Goal: Task Accomplishment & Management: Use online tool/utility

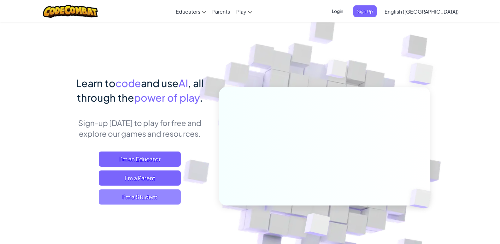
click at [167, 202] on span "I'm a Student" at bounding box center [140, 196] width 82 height 15
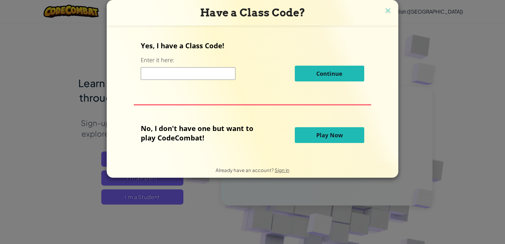
click at [336, 132] on span "Play Now" at bounding box center [329, 135] width 26 height 8
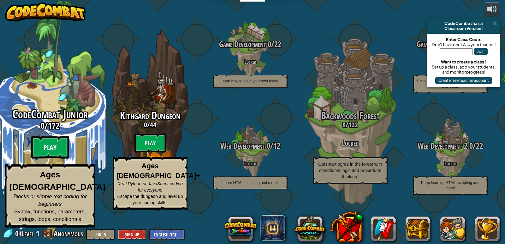
click at [48, 156] on btn "Play" at bounding box center [50, 147] width 38 height 23
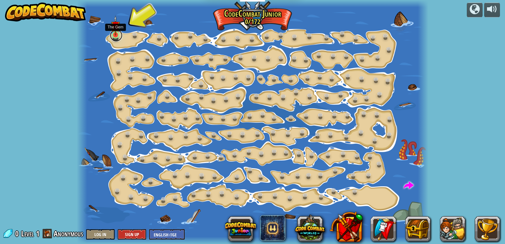
click at [115, 36] on link at bounding box center [116, 35] width 13 height 13
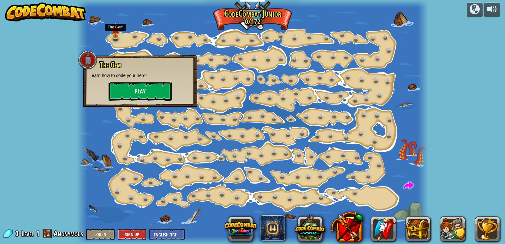
click at [139, 91] on button "Play" at bounding box center [140, 91] width 63 height 19
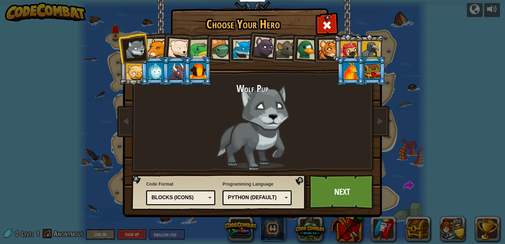
click at [200, 45] on div at bounding box center [200, 49] width 20 height 20
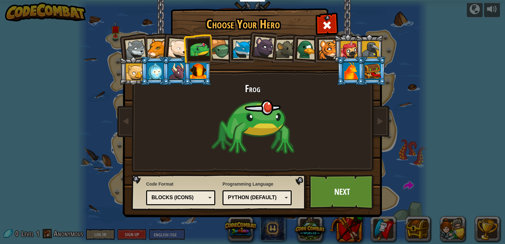
click at [305, 47] on div at bounding box center [306, 49] width 21 height 21
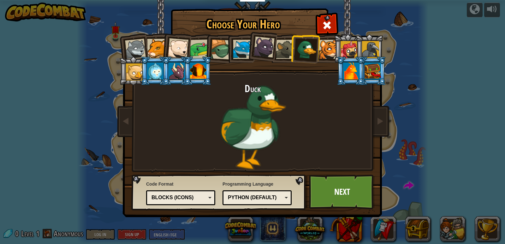
click at [160, 48] on div at bounding box center [156, 48] width 19 height 19
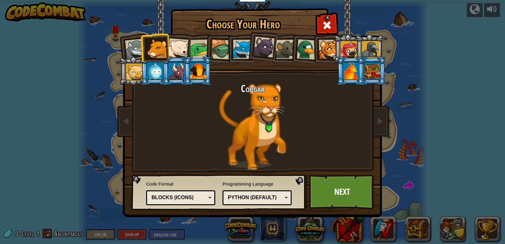
click at [263, 45] on div at bounding box center [263, 47] width 21 height 21
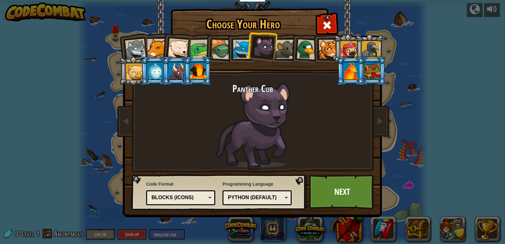
click at [285, 45] on div at bounding box center [285, 49] width 19 height 19
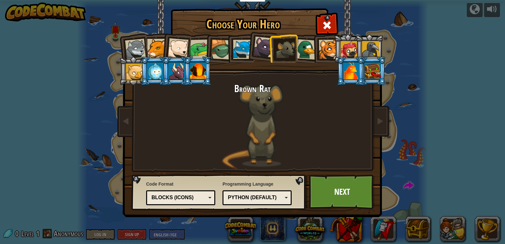
click at [314, 50] on li at bounding box center [326, 48] width 28 height 29
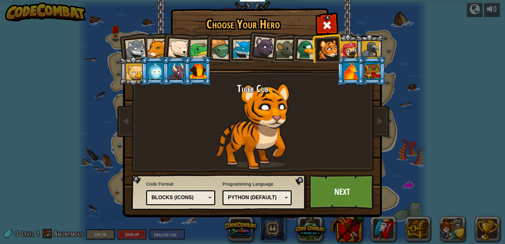
click at [351, 47] on div at bounding box center [348, 49] width 17 height 17
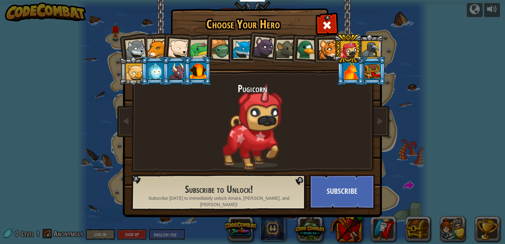
click at [365, 51] on div at bounding box center [370, 49] width 17 height 17
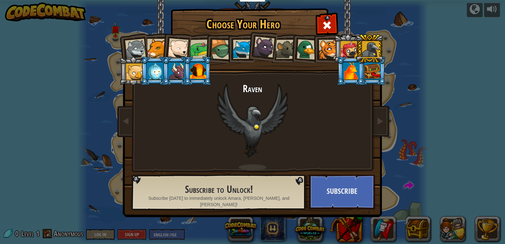
click at [130, 62] on li at bounding box center [133, 70] width 28 height 29
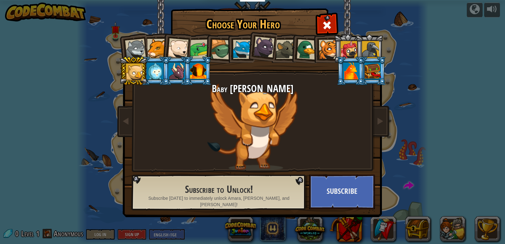
click at [151, 70] on div at bounding box center [155, 70] width 16 height 17
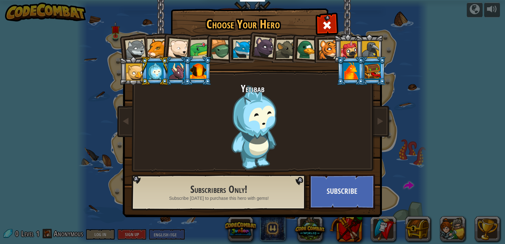
click at [181, 75] on div at bounding box center [176, 70] width 16 height 17
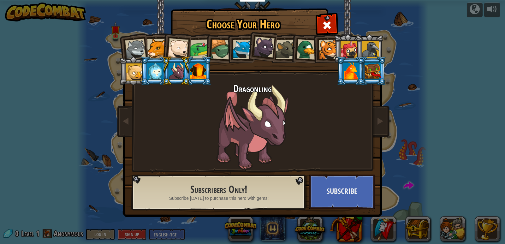
click at [197, 74] on div at bounding box center [198, 70] width 16 height 17
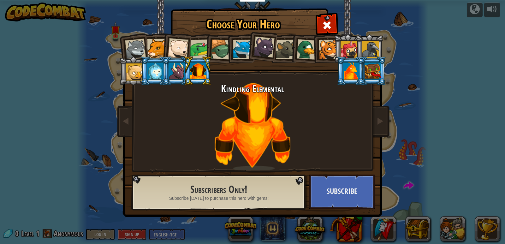
click at [163, 67] on li at bounding box center [176, 70] width 28 height 29
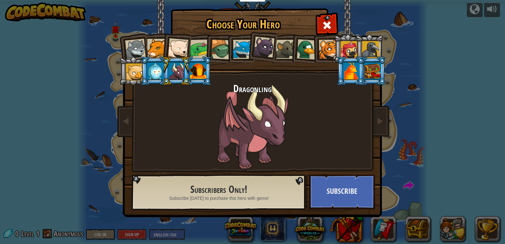
click at [150, 62] on div at bounding box center [155, 70] width 16 height 17
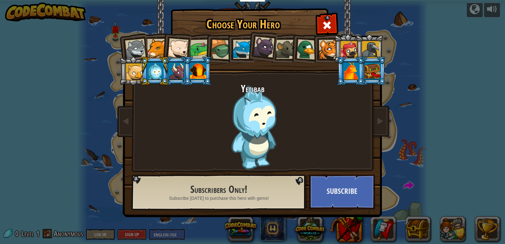
click at [212, 44] on div at bounding box center [221, 49] width 20 height 20
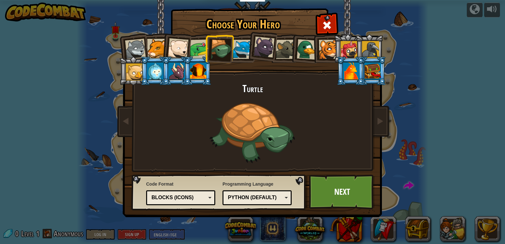
click at [150, 46] on div at bounding box center [156, 48] width 19 height 19
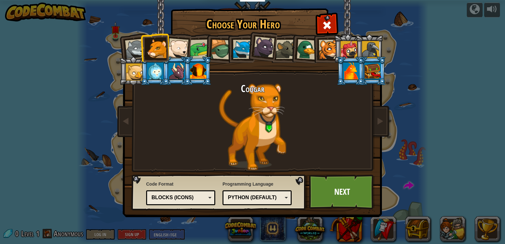
click at [137, 41] on div at bounding box center [135, 49] width 21 height 21
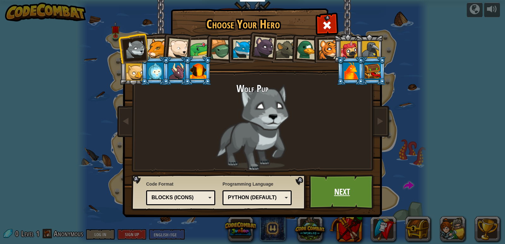
click at [336, 191] on link "Next" at bounding box center [342, 191] width 66 height 35
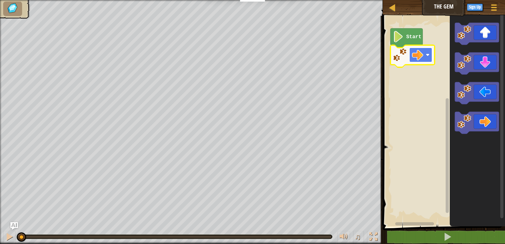
click at [421, 57] on image "Blockly Workspace" at bounding box center [417, 54] width 11 height 11
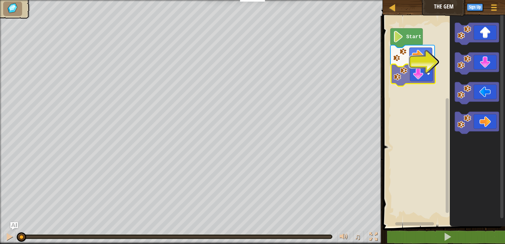
click at [403, 77] on div "Start" at bounding box center [443, 120] width 124 height 214
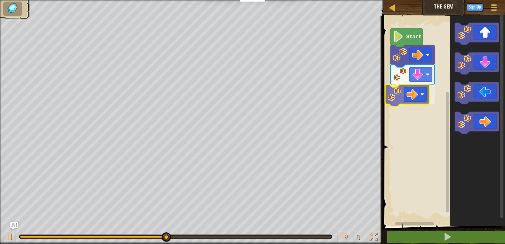
click at [401, 94] on div "Start" at bounding box center [443, 120] width 124 height 214
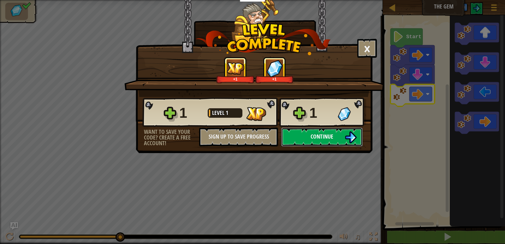
click at [324, 139] on span "Continue" at bounding box center [321, 136] width 23 height 8
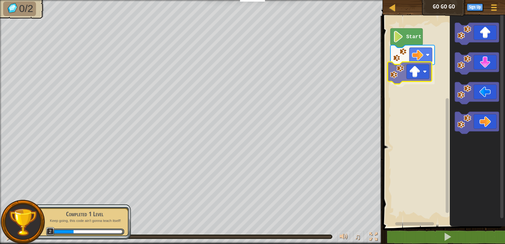
click at [400, 76] on div "Start" at bounding box center [443, 120] width 124 height 214
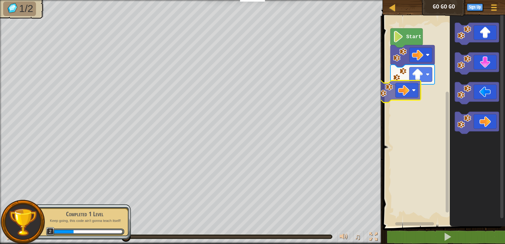
click at [384, 86] on div "Start" at bounding box center [443, 120] width 124 height 214
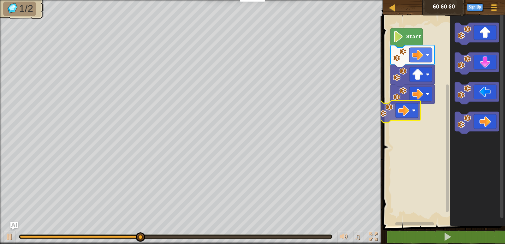
click at [384, 107] on div "Start" at bounding box center [443, 120] width 124 height 214
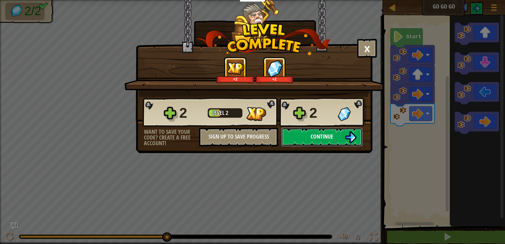
click at [358, 140] on button "Continue" at bounding box center [321, 136] width 81 height 19
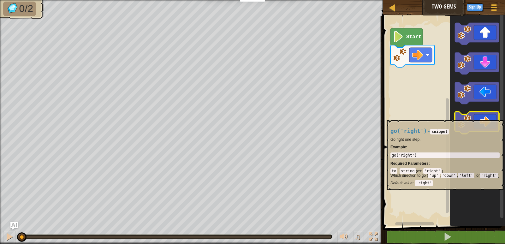
click at [470, 117] on image "Blockly Workspace" at bounding box center [464, 121] width 14 height 14
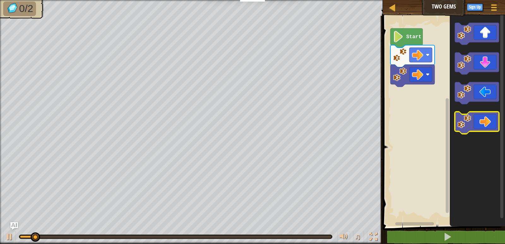
click at [470, 117] on image "Blockly Workspace" at bounding box center [464, 121] width 14 height 14
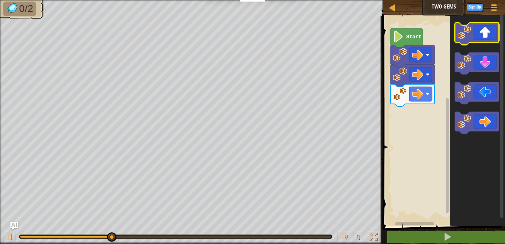
click at [462, 42] on icon "Blockly Workspace" at bounding box center [477, 34] width 44 height 22
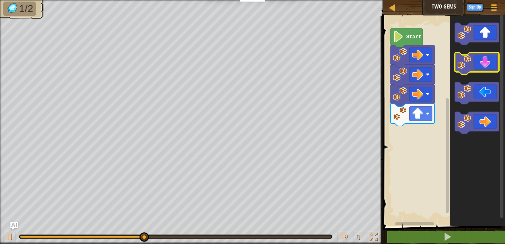
click at [468, 72] on icon "Blockly Workspace" at bounding box center [477, 63] width 44 height 22
click at [467, 67] on image "Blockly Workspace" at bounding box center [464, 62] width 14 height 14
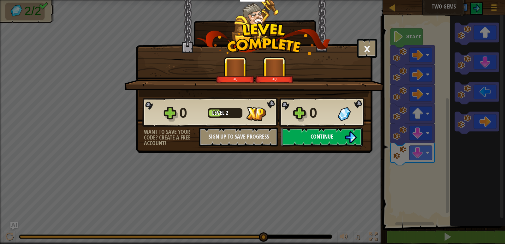
click at [349, 137] on img at bounding box center [350, 137] width 12 height 12
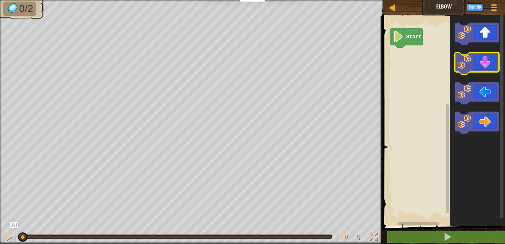
click at [475, 63] on icon "Blockly Workspace" at bounding box center [477, 63] width 44 height 22
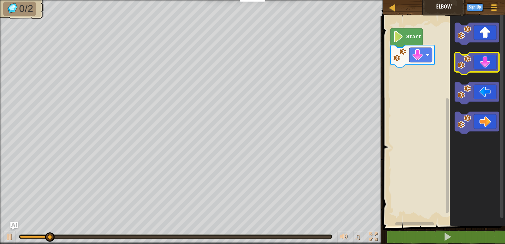
click at [475, 63] on icon "Blockly Workspace" at bounding box center [477, 63] width 44 height 22
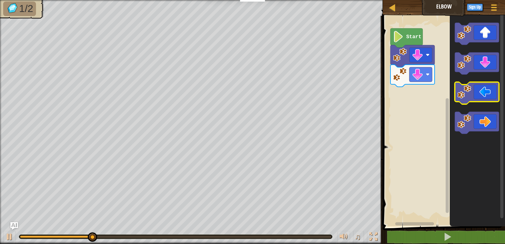
click at [465, 101] on icon "Blockly Workspace" at bounding box center [477, 93] width 44 height 22
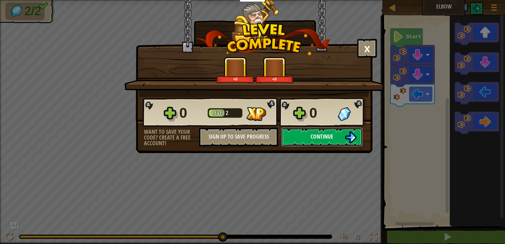
click at [319, 138] on span "Continue" at bounding box center [321, 136] width 23 height 8
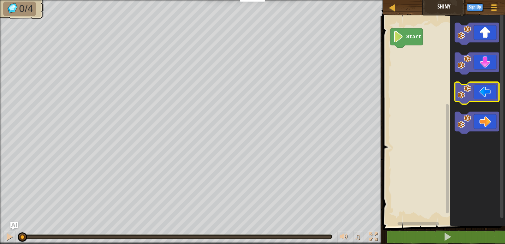
click at [461, 95] on image "Blockly Workspace" at bounding box center [464, 92] width 14 height 14
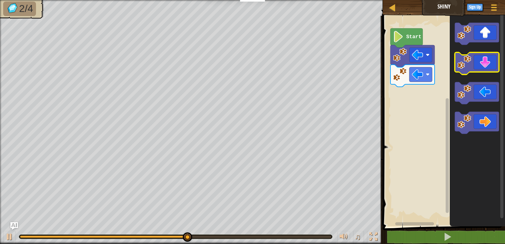
click at [464, 72] on icon "Blockly Workspace" at bounding box center [477, 63] width 44 height 22
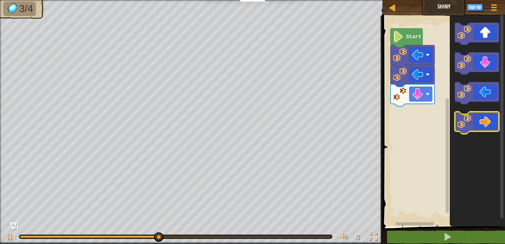
click at [467, 119] on image "Blockly Workspace" at bounding box center [464, 121] width 14 height 14
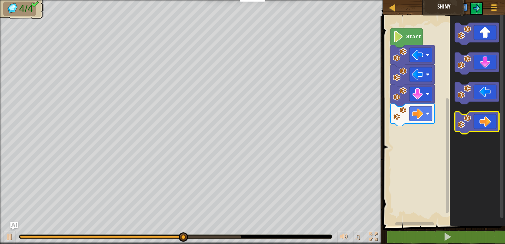
click at [467, 119] on image "Blockly Workspace" at bounding box center [464, 121] width 14 height 14
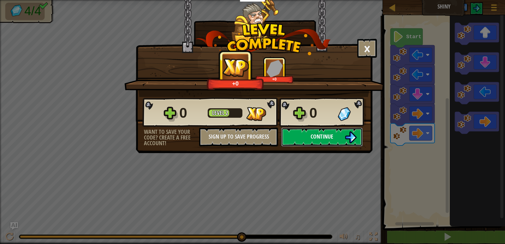
click at [333, 139] on button "Continue" at bounding box center [321, 136] width 81 height 19
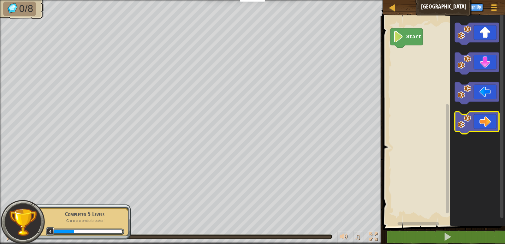
click at [474, 121] on icon "Blockly Workspace" at bounding box center [477, 123] width 44 height 22
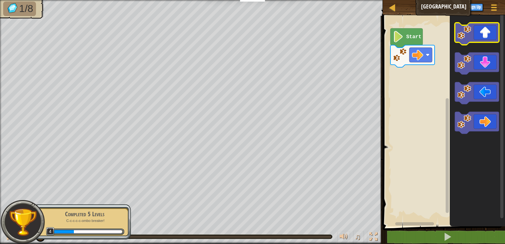
click at [465, 36] on image "Blockly Workspace" at bounding box center [464, 33] width 14 height 14
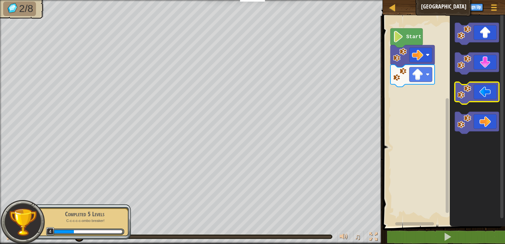
click at [463, 93] on image "Blockly Workspace" at bounding box center [464, 92] width 14 height 14
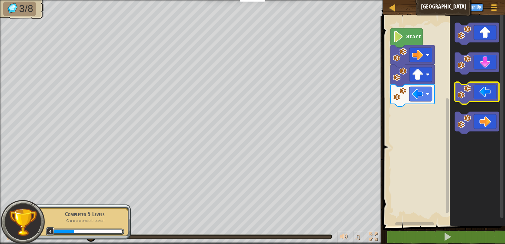
click at [465, 88] on image "Blockly Workspace" at bounding box center [464, 92] width 14 height 14
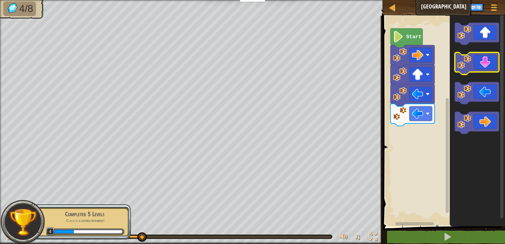
click at [467, 63] on image "Blockly Workspace" at bounding box center [464, 62] width 14 height 14
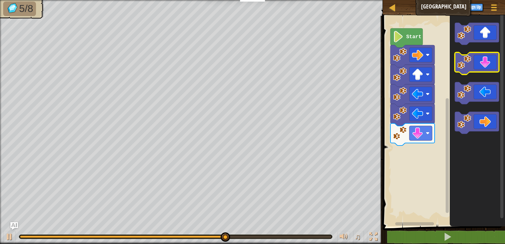
click at [471, 63] on icon "Blockly Workspace" at bounding box center [477, 63] width 44 height 22
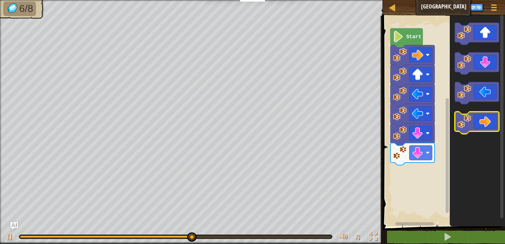
click at [470, 121] on image "Blockly Workspace" at bounding box center [464, 121] width 14 height 14
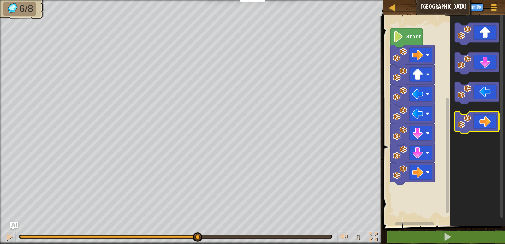
click at [470, 121] on image "Blockly Workspace" at bounding box center [464, 121] width 14 height 14
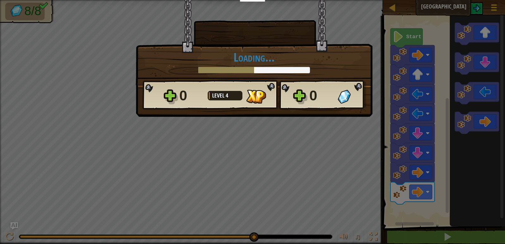
click at [254, 68] on div at bounding box center [254, 70] width 112 height 6
click at [264, 91] on img at bounding box center [256, 97] width 20 height 14
click at [292, 100] on div "0 Level 4 0" at bounding box center [254, 95] width 224 height 30
click at [303, 95] on div "0 Level 4 0" at bounding box center [254, 95] width 224 height 30
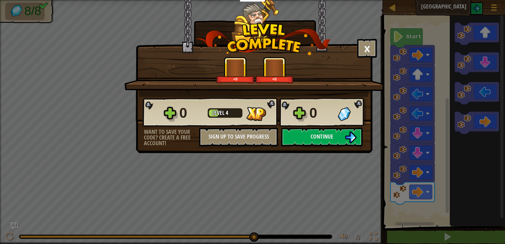
drag, startPoint x: 340, startPoint y: 95, endPoint x: 304, endPoint y: 70, distance: 44.6
click at [304, 70] on div "+0 +0" at bounding box center [254, 70] width 245 height 26
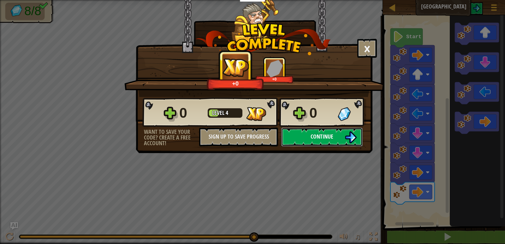
click at [331, 138] on span "Continue" at bounding box center [321, 136] width 23 height 8
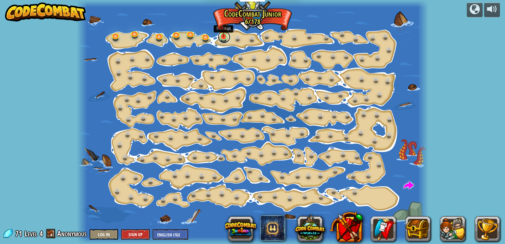
click at [225, 38] on link at bounding box center [224, 37] width 13 height 13
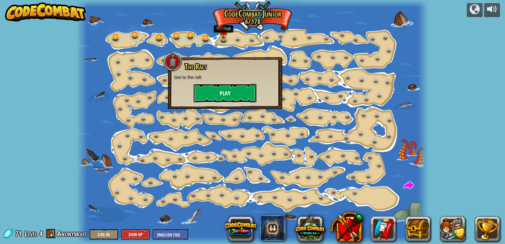
click at [236, 91] on button "Play" at bounding box center [224, 93] width 63 height 19
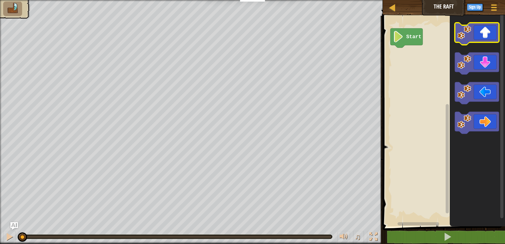
click at [469, 36] on image "Blockly Workspace" at bounding box center [464, 33] width 14 height 14
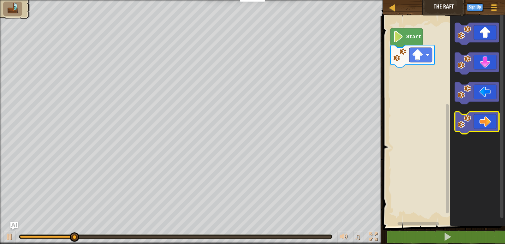
click at [465, 116] on image "Blockly Workspace" at bounding box center [464, 121] width 14 height 14
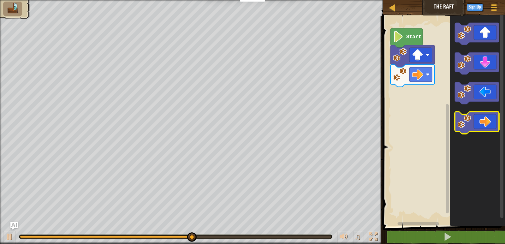
click at [465, 117] on image "Blockly Workspace" at bounding box center [464, 121] width 14 height 14
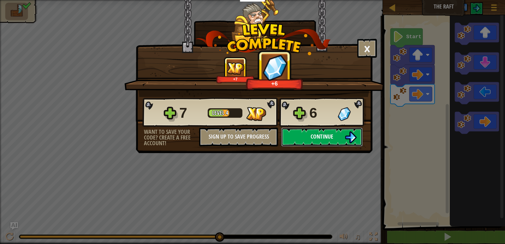
click at [352, 137] on img at bounding box center [350, 137] width 12 height 12
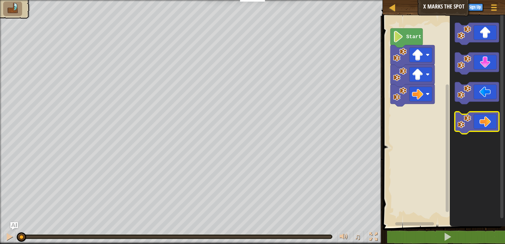
click at [465, 125] on image "Blockly Workspace" at bounding box center [464, 121] width 14 height 14
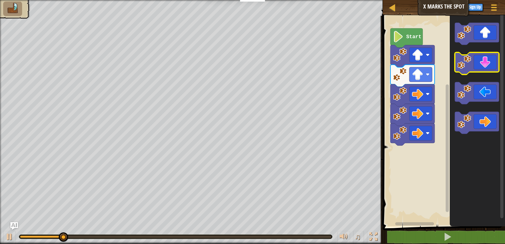
click at [463, 62] on image "Blockly Workspace" at bounding box center [464, 62] width 14 height 14
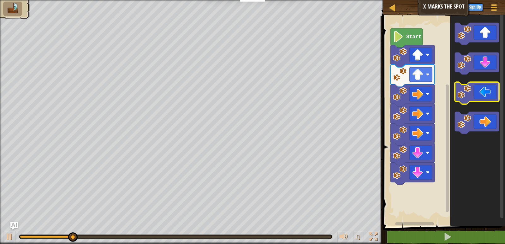
click at [461, 92] on image "Blockly Workspace" at bounding box center [464, 92] width 14 height 14
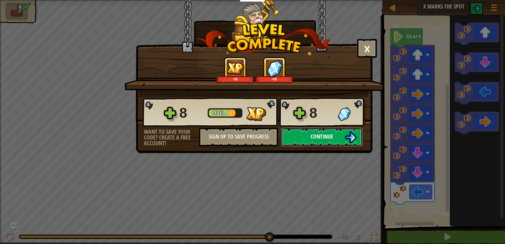
click at [342, 134] on button "Continue" at bounding box center [321, 136] width 81 height 19
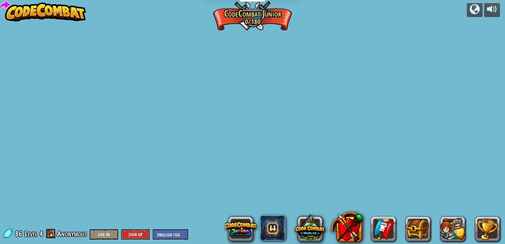
click at [251, 105] on div "powered by Step Change (Locked) Change step arguments. Go Smart (Locked) Now we…" at bounding box center [252, 122] width 505 height 244
drag, startPoint x: 264, startPoint y: 116, endPoint x: 234, endPoint y: 73, distance: 52.9
click at [234, 73] on div "powered by Step Change (Locked) Change step arguments. Go Smart (Locked) Now we…" at bounding box center [252, 122] width 505 height 244
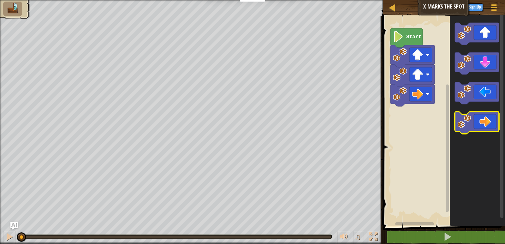
click at [467, 129] on icon "Blockly Workspace" at bounding box center [477, 123] width 44 height 22
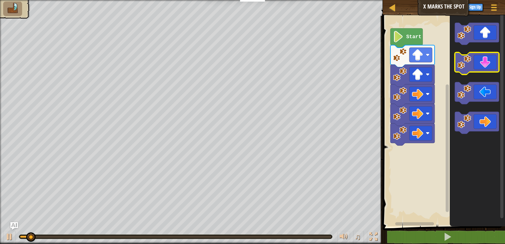
click at [463, 68] on image "Blockly Workspace" at bounding box center [464, 62] width 14 height 14
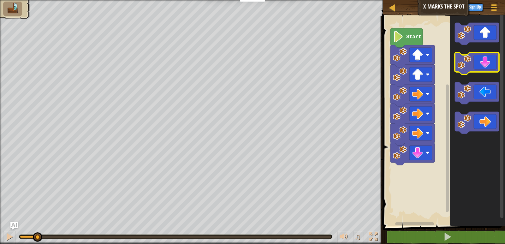
click at [463, 68] on image "Blockly Workspace" at bounding box center [464, 62] width 14 height 14
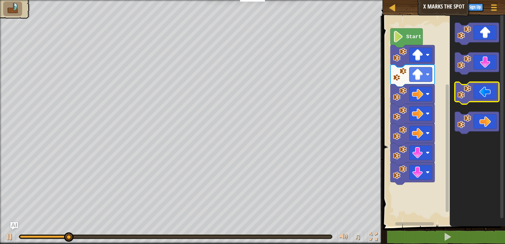
click at [463, 97] on image "Blockly Workspace" at bounding box center [464, 92] width 14 height 14
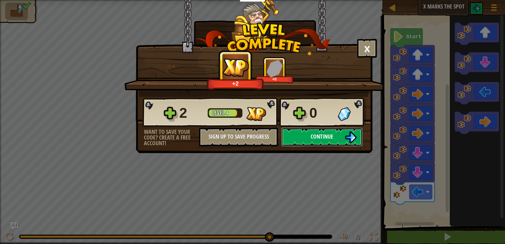
click at [339, 133] on button "Continue" at bounding box center [321, 136] width 81 height 19
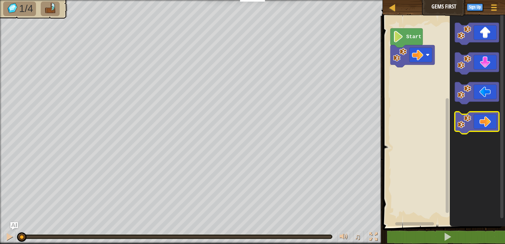
click at [472, 119] on icon "Blockly Workspace" at bounding box center [477, 123] width 44 height 22
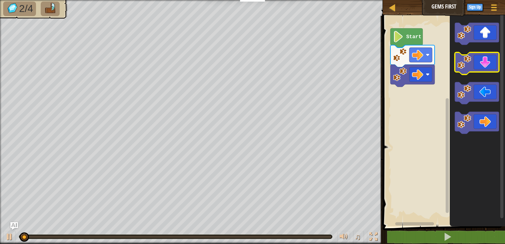
click at [466, 73] on icon "Blockly Workspace" at bounding box center [477, 63] width 44 height 22
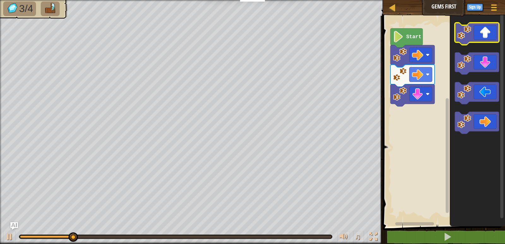
click at [460, 37] on image "Blockly Workspace" at bounding box center [464, 33] width 14 height 14
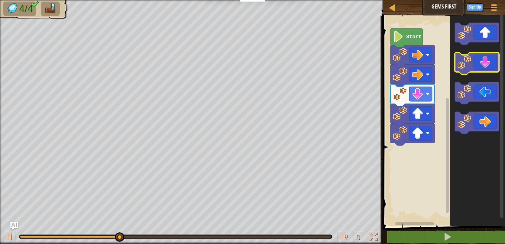
click at [470, 64] on image "Blockly Workspace" at bounding box center [464, 62] width 14 height 14
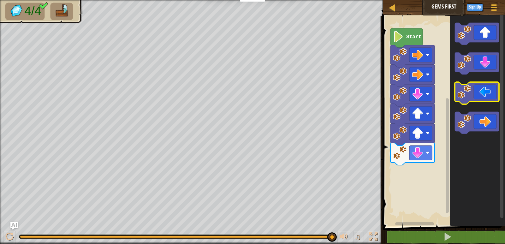
click at [459, 97] on image "Blockly Workspace" at bounding box center [464, 92] width 14 height 14
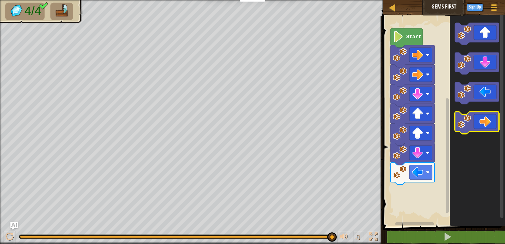
click at [467, 122] on image "Blockly Workspace" at bounding box center [464, 121] width 14 height 14
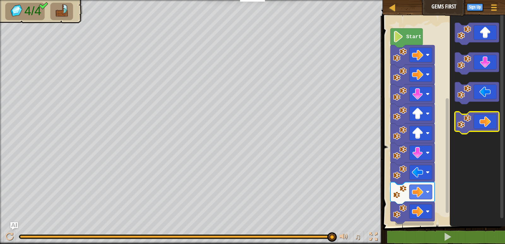
click at [467, 122] on image "Blockly Workspace" at bounding box center [464, 121] width 14 height 14
click at [393, 4] on div at bounding box center [392, 7] width 8 height 8
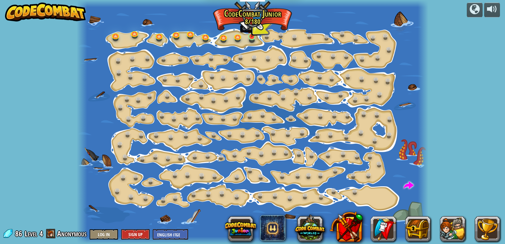
click at [253, 34] on img at bounding box center [251, 27] width 9 height 20
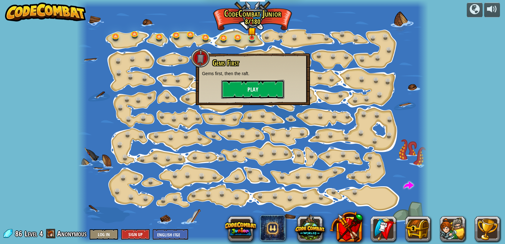
click at [254, 87] on button "Play" at bounding box center [252, 89] width 63 height 19
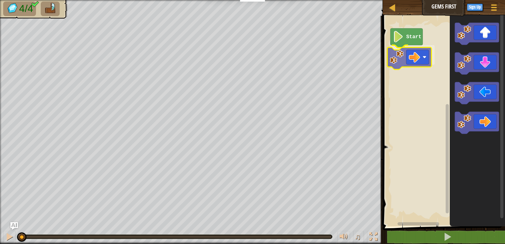
click at [397, 62] on div "Start" at bounding box center [443, 120] width 124 height 214
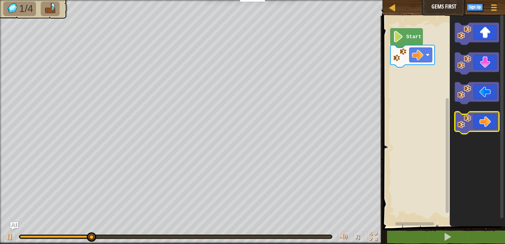
click at [464, 124] on image "Blockly Workspace" at bounding box center [464, 121] width 14 height 14
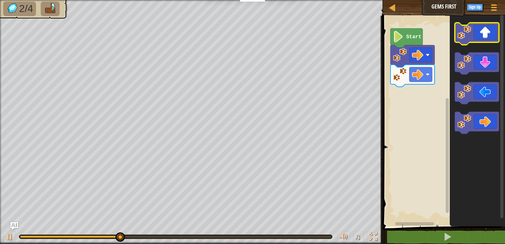
click at [461, 36] on image "Blockly Workspace" at bounding box center [464, 33] width 14 height 14
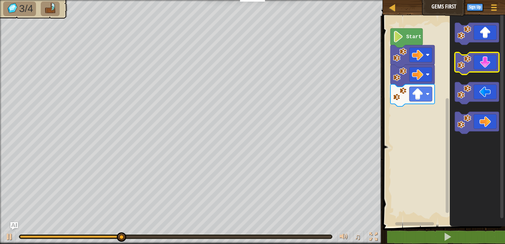
click at [455, 71] on icon "Blockly Workspace" at bounding box center [477, 63] width 44 height 22
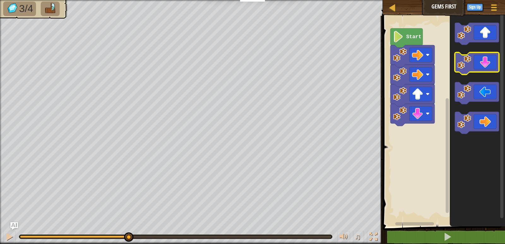
click at [455, 71] on icon "Blockly Workspace" at bounding box center [477, 63] width 44 height 22
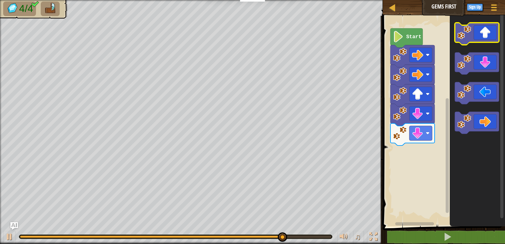
click at [461, 41] on icon "Blockly Workspace" at bounding box center [477, 34] width 44 height 22
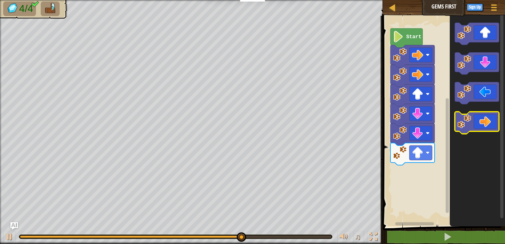
click at [471, 130] on icon "Blockly Workspace" at bounding box center [477, 123] width 44 height 22
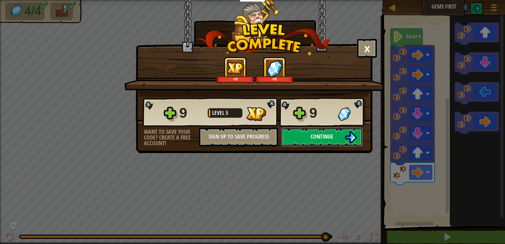
click at [326, 138] on span "Continue" at bounding box center [321, 136] width 23 height 8
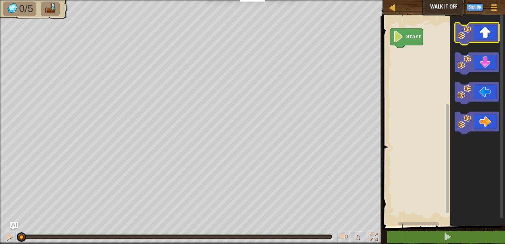
click at [468, 35] on image "Blockly Workspace" at bounding box center [464, 33] width 14 height 14
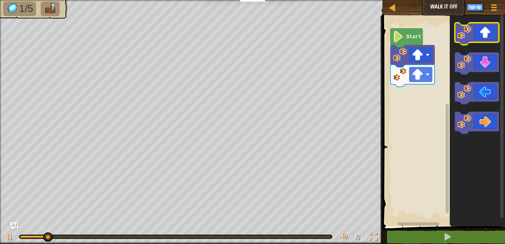
click at [468, 35] on image "Blockly Workspace" at bounding box center [464, 33] width 14 height 14
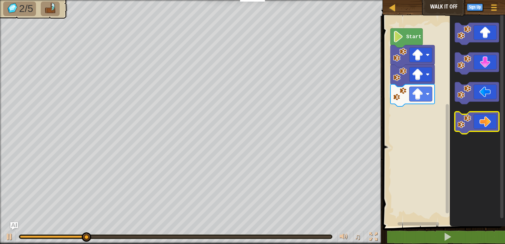
click at [466, 121] on image "Blockly Workspace" at bounding box center [464, 121] width 14 height 14
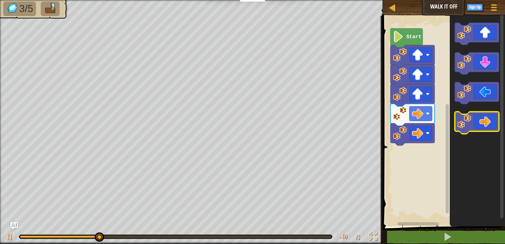
click at [466, 121] on image "Blockly Workspace" at bounding box center [464, 121] width 14 height 14
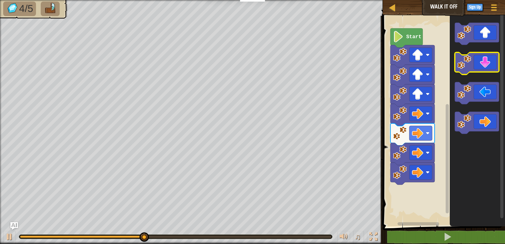
click at [464, 58] on image "Blockly Workspace" at bounding box center [464, 62] width 14 height 14
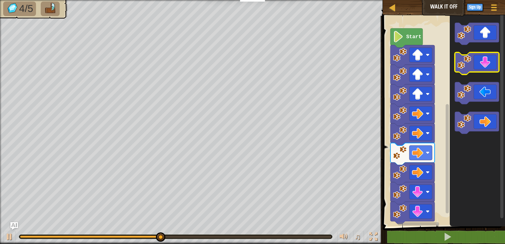
click at [464, 58] on image "Blockly Workspace" at bounding box center [464, 62] width 14 height 14
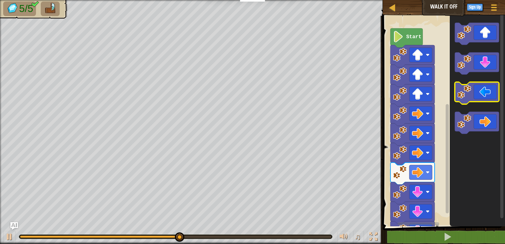
click at [471, 97] on image "Blockly Workspace" at bounding box center [464, 92] width 14 height 14
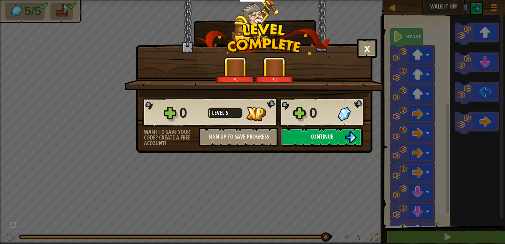
click at [338, 135] on button "Continue" at bounding box center [321, 136] width 81 height 19
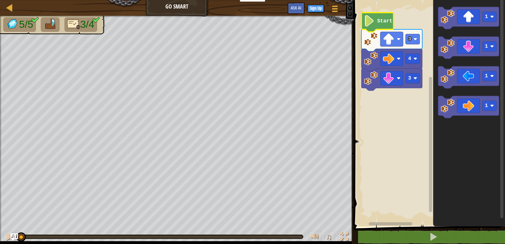
click at [378, 18] on text "Start" at bounding box center [384, 21] width 15 height 6
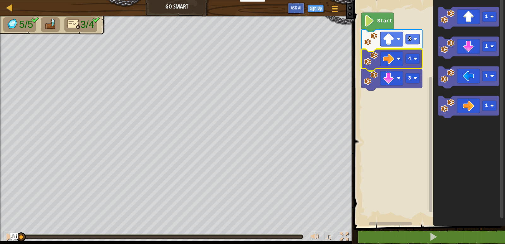
click at [371, 70] on icon "Blockly Workspace" at bounding box center [391, 60] width 61 height 22
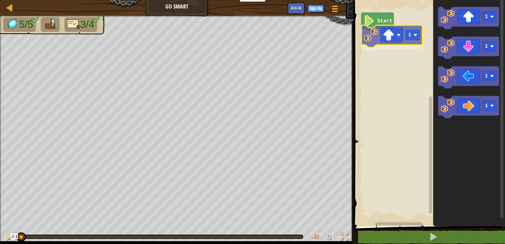
click at [365, 38] on div "Start 1 1 1 1 1 1" at bounding box center [428, 111] width 153 height 229
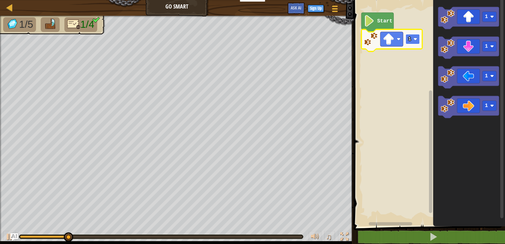
click at [415, 41] on rect "Blockly Workspace" at bounding box center [412, 39] width 14 height 10
click at [409, 39] on text "2" at bounding box center [409, 39] width 3 height 6
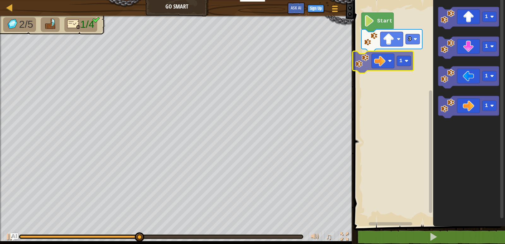
click at [369, 59] on div "Start 3 1 1 1 1 1" at bounding box center [428, 111] width 153 height 229
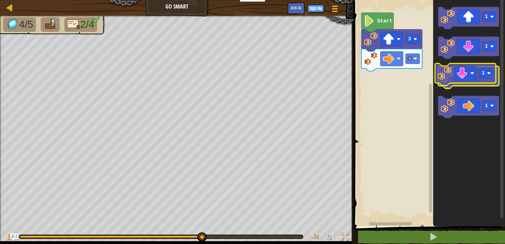
click at [447, 74] on g "1 1 1 1" at bounding box center [468, 62] width 61 height 111
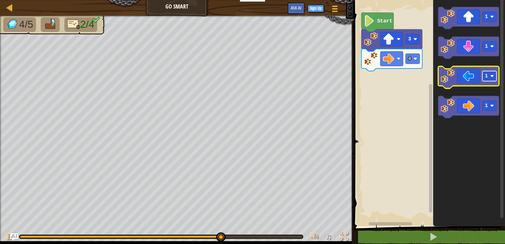
click at [486, 76] on text "1" at bounding box center [485, 76] width 3 height 6
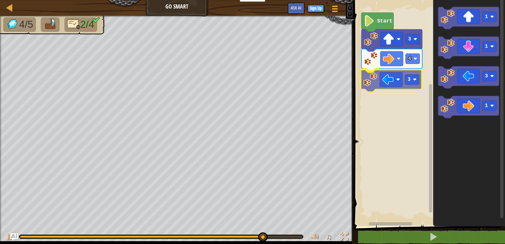
click at [376, 85] on div "Start 3 4 3 1 1 3 1 3" at bounding box center [428, 111] width 153 height 229
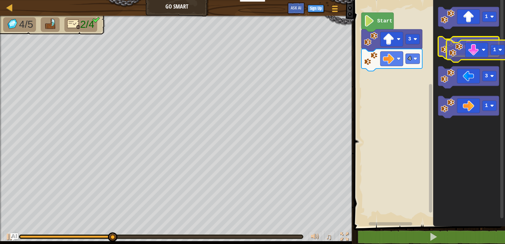
click at [460, 55] on g "1" at bounding box center [468, 48] width 61 height 22
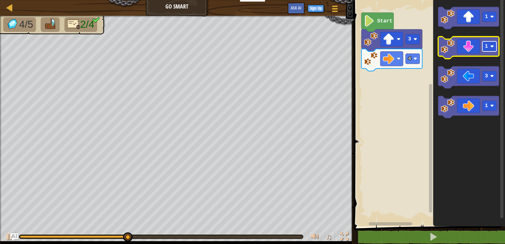
click at [487, 51] on rect "Blockly Workspace" at bounding box center [489, 46] width 14 height 10
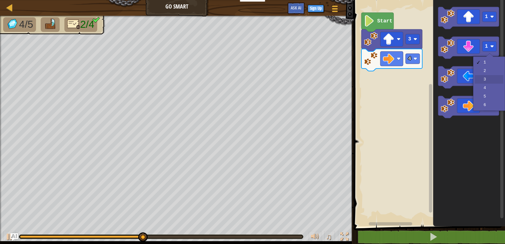
drag, startPoint x: 487, startPoint y: 79, endPoint x: 481, endPoint y: 78, distance: 6.2
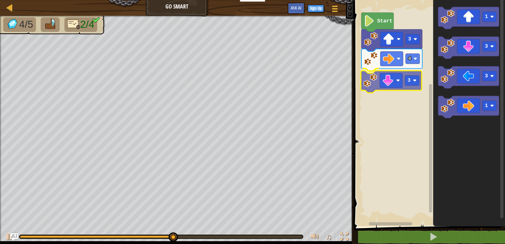
click at [366, 88] on div "Start 3 4 3 1 3 3 1 3" at bounding box center [428, 111] width 153 height 229
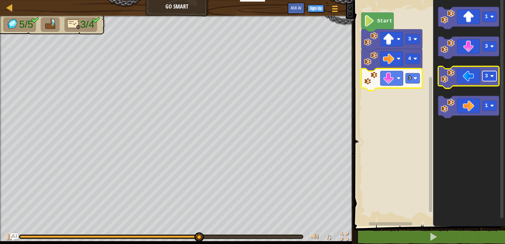
click at [488, 79] on rect "Blockly Workspace" at bounding box center [489, 76] width 14 height 10
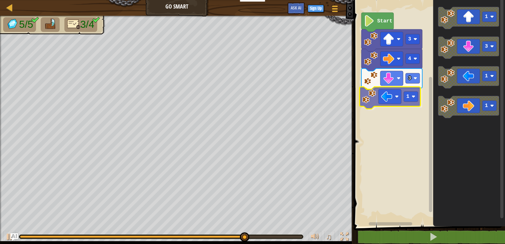
click at [368, 102] on div "Start 3 4 3 1 1 3 1 1 1" at bounding box center [428, 111] width 153 height 229
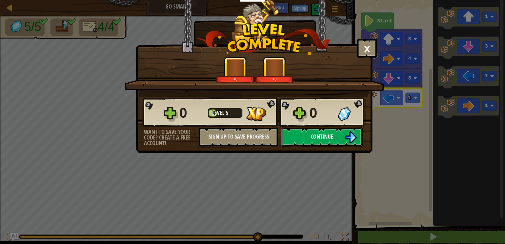
click at [324, 132] on button "Continue" at bounding box center [321, 136] width 81 height 19
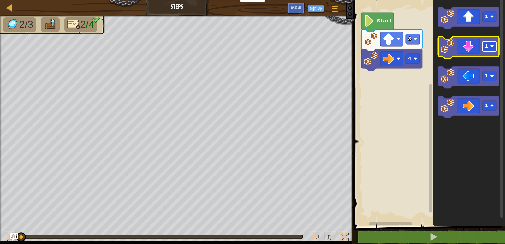
click at [491, 49] on rect "Blockly Workspace" at bounding box center [489, 46] width 14 height 10
click at [459, 51] on icon "Blockly Workspace" at bounding box center [468, 48] width 61 height 22
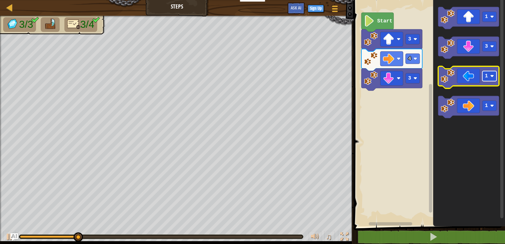
click at [494, 76] on rect "Blockly Workspace" at bounding box center [489, 76] width 14 height 10
click at [456, 76] on icon "Blockly Workspace" at bounding box center [468, 77] width 61 height 22
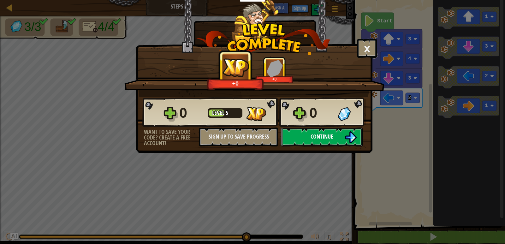
click at [342, 138] on button "Continue" at bounding box center [321, 136] width 81 height 19
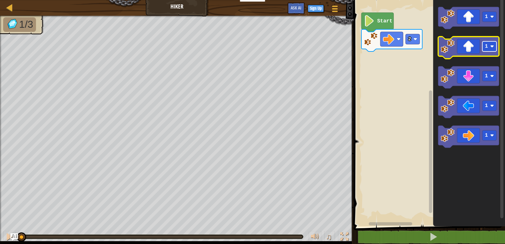
click at [490, 51] on rect "Blockly Workspace" at bounding box center [489, 46] width 14 height 10
click at [460, 49] on icon "Blockly Workspace" at bounding box center [468, 48] width 61 height 22
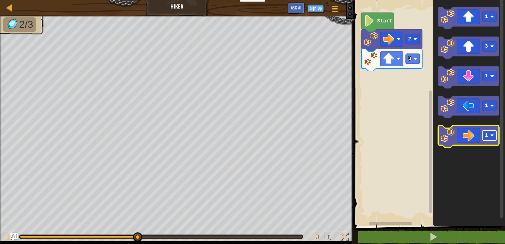
click at [488, 140] on rect "Blockly Workspace" at bounding box center [489, 135] width 14 height 10
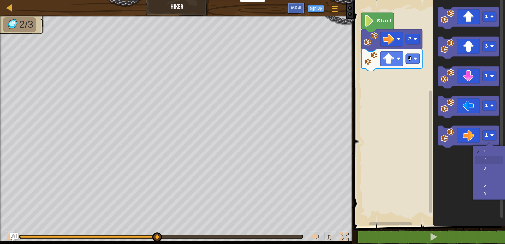
drag, startPoint x: 490, startPoint y: 161, endPoint x: 487, endPoint y: 157, distance: 4.8
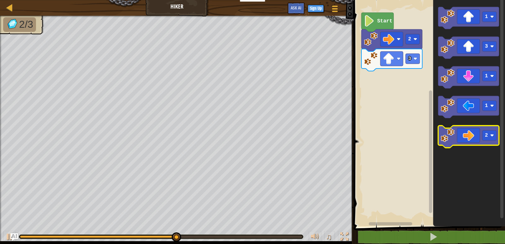
click at [455, 139] on icon "Blockly Workspace" at bounding box center [468, 137] width 61 height 22
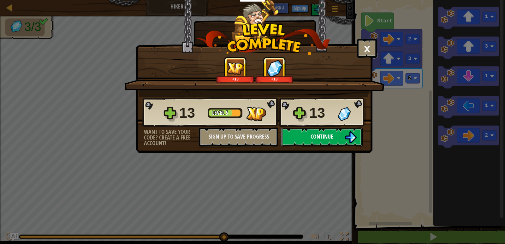
click at [337, 142] on button "Continue" at bounding box center [321, 136] width 81 height 19
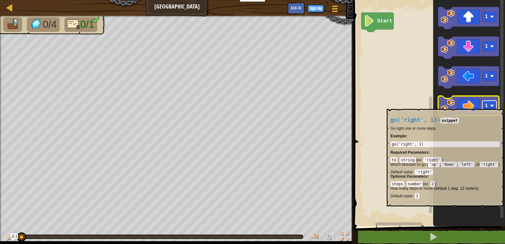
click at [489, 106] on rect "Blockly Workspace" at bounding box center [489, 106] width 14 height 10
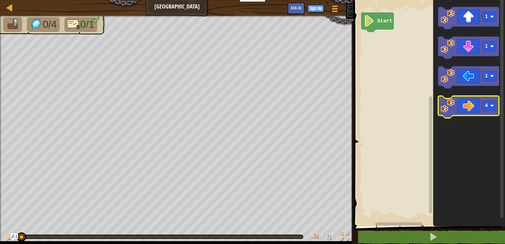
click at [450, 104] on image "Blockly Workspace" at bounding box center [447, 106] width 14 height 14
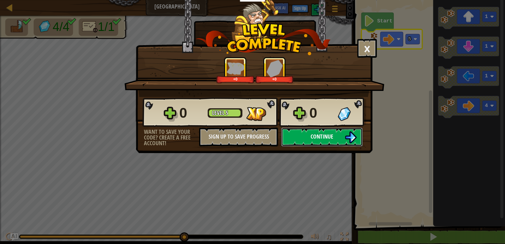
click at [353, 135] on img at bounding box center [350, 137] width 12 height 12
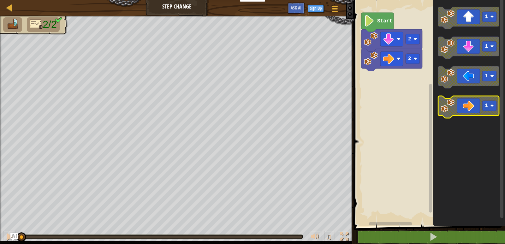
click at [498, 106] on icon "Blockly Workspace" at bounding box center [468, 107] width 61 height 22
click at [489, 107] on rect "Blockly Workspace" at bounding box center [489, 106] width 14 height 10
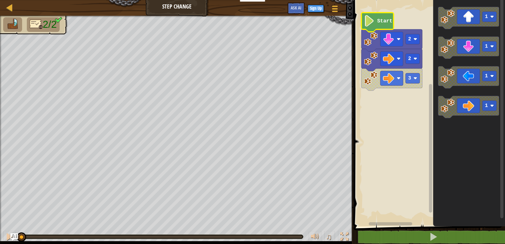
click at [374, 18] on image "Blockly Workspace" at bounding box center [369, 20] width 11 height 11
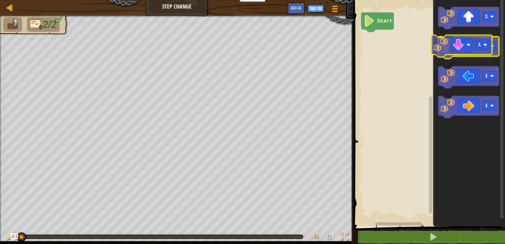
click at [444, 45] on image "Blockly Workspace" at bounding box center [447, 46] width 14 height 14
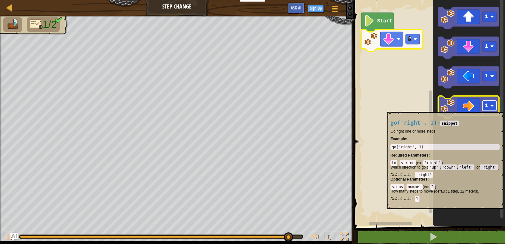
click at [494, 109] on rect "Blockly Workspace" at bounding box center [489, 106] width 14 height 10
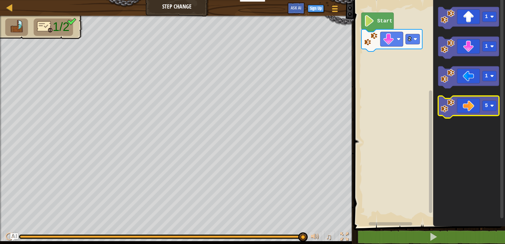
click at [454, 106] on image "Blockly Workspace" at bounding box center [447, 106] width 14 height 14
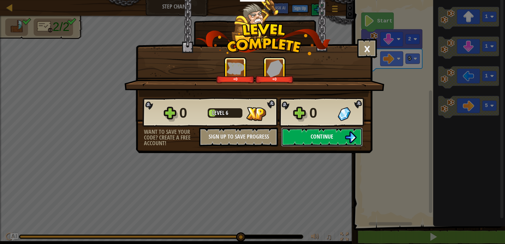
click at [339, 142] on button "Continue" at bounding box center [321, 136] width 81 height 19
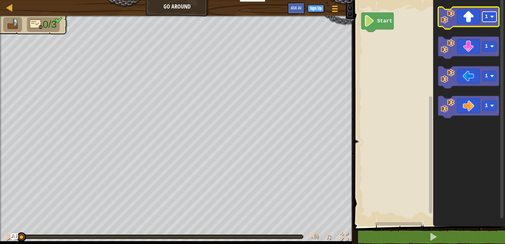
click at [492, 14] on rect "Blockly Workspace" at bounding box center [489, 17] width 14 height 10
click at [450, 18] on image "Blockly Workspace" at bounding box center [447, 17] width 14 height 14
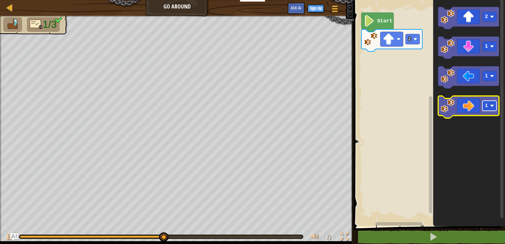
click at [493, 110] on rect "Blockly Workspace" at bounding box center [489, 106] width 14 height 10
click at [447, 111] on image "Blockly Workspace" at bounding box center [447, 106] width 14 height 14
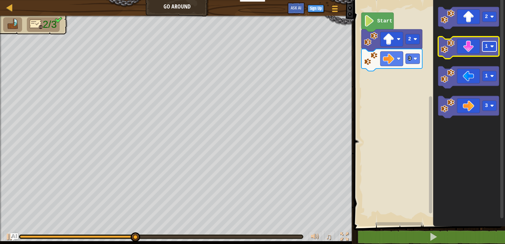
click at [495, 43] on rect "Blockly Workspace" at bounding box center [489, 46] width 14 height 10
click at [447, 51] on image "Blockly Workspace" at bounding box center [447, 46] width 14 height 14
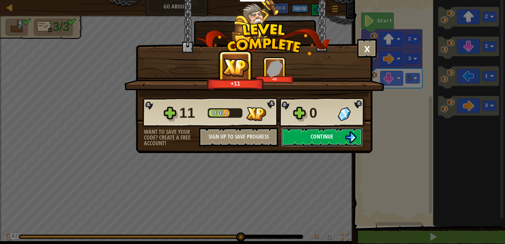
click at [341, 136] on button "Continue" at bounding box center [321, 136] width 81 height 19
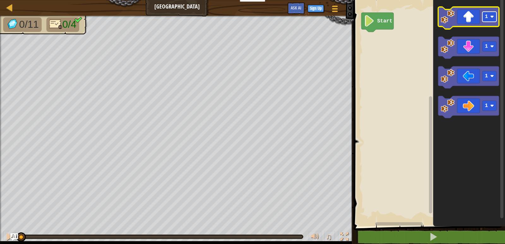
click at [488, 19] on rect "Blockly Workspace" at bounding box center [489, 17] width 14 height 10
click at [445, 20] on image "Blockly Workspace" at bounding box center [447, 17] width 14 height 14
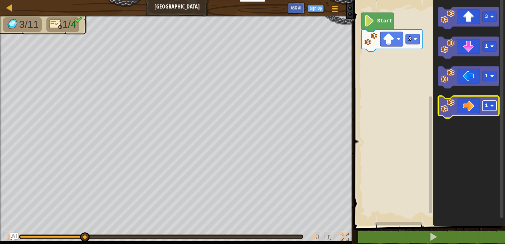
click at [496, 104] on rect "Blockly Workspace" at bounding box center [489, 106] width 14 height 10
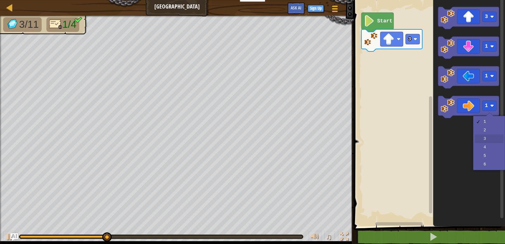
drag, startPoint x: 486, startPoint y: 134, endPoint x: 474, endPoint y: 128, distance: 13.7
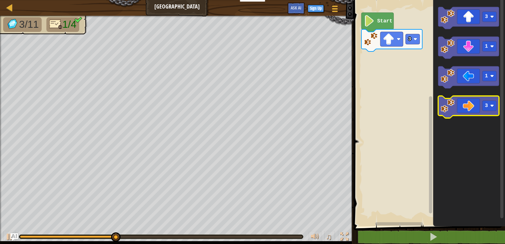
click at [455, 110] on icon "Blockly Workspace" at bounding box center [468, 107] width 61 height 22
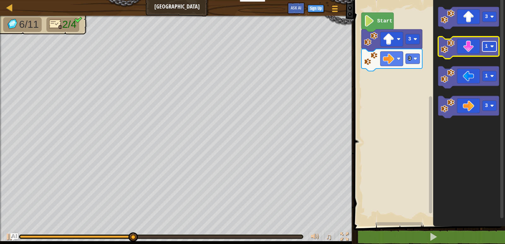
click at [492, 51] on rect "Blockly Workspace" at bounding box center [489, 46] width 14 height 10
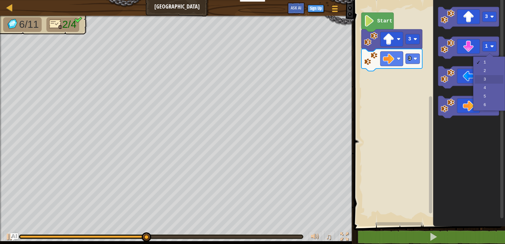
drag, startPoint x: 494, startPoint y: 79, endPoint x: 482, endPoint y: 71, distance: 14.6
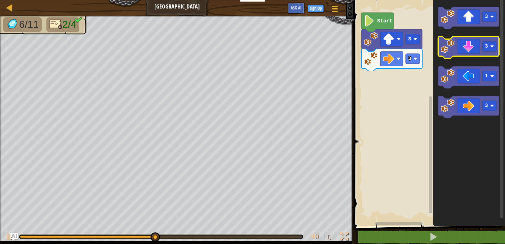
click at [453, 46] on image "Blockly Workspace" at bounding box center [447, 46] width 14 height 14
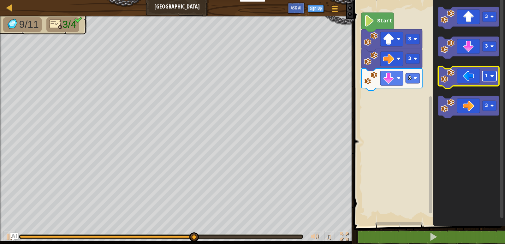
click at [488, 75] on rect "Blockly Workspace" at bounding box center [489, 76] width 14 height 10
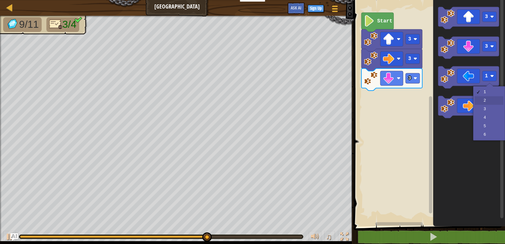
drag, startPoint x: 485, startPoint y: 101, endPoint x: 483, endPoint y: 98, distance: 3.4
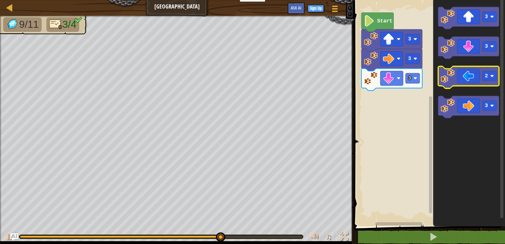
click at [457, 78] on icon "Blockly Workspace" at bounding box center [468, 77] width 61 height 22
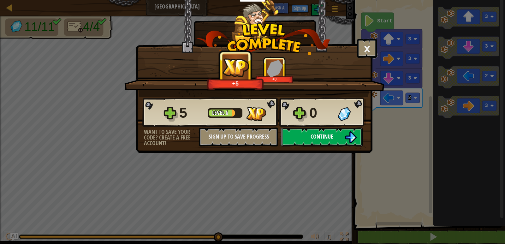
click at [326, 133] on span "Continue" at bounding box center [321, 136] width 23 height 8
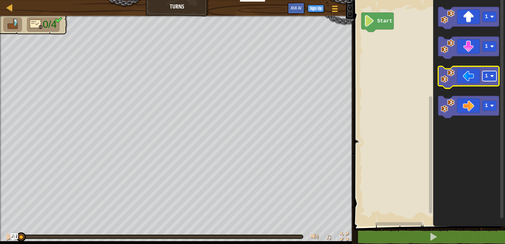
click at [489, 76] on rect "Blockly Workspace" at bounding box center [489, 76] width 14 height 10
click at [441, 78] on image "Blockly Workspace" at bounding box center [447, 76] width 14 height 14
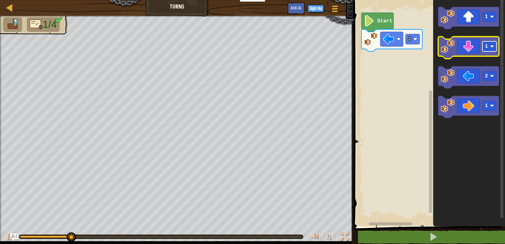
click at [495, 50] on rect "Blockly Workspace" at bounding box center [489, 46] width 14 height 10
click at [445, 50] on image "Blockly Workspace" at bounding box center [447, 46] width 14 height 14
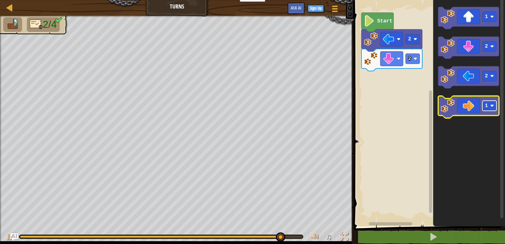
click at [487, 106] on text "1" at bounding box center [485, 106] width 3 height 6
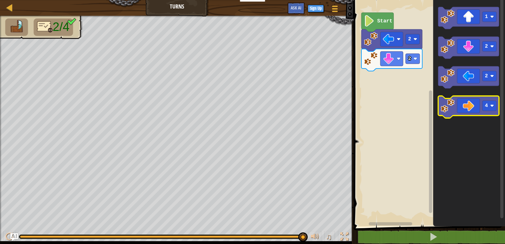
click at [455, 108] on icon "Blockly Workspace" at bounding box center [468, 107] width 61 height 22
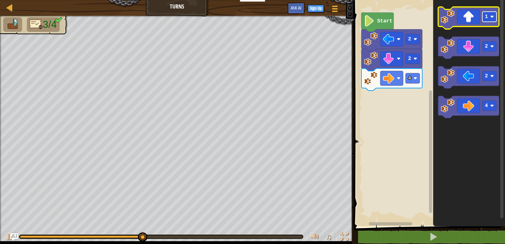
click at [487, 21] on rect "Blockly Workspace" at bounding box center [489, 17] width 14 height 10
click at [461, 19] on icon "Blockly Workspace" at bounding box center [468, 18] width 61 height 22
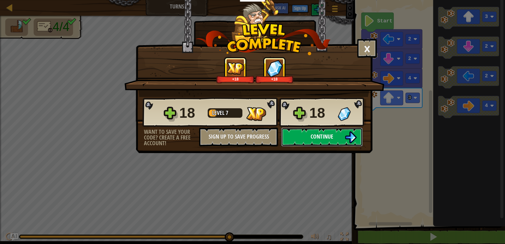
click at [301, 132] on button "Continue" at bounding box center [321, 136] width 81 height 19
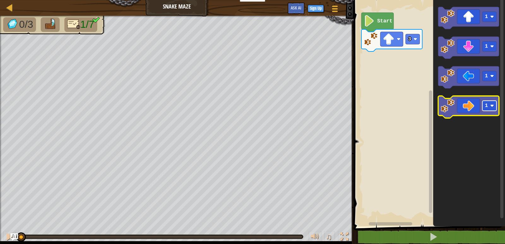
click at [492, 108] on rect "Blockly Workspace" at bounding box center [489, 106] width 14 height 10
click at [447, 111] on image "Blockly Workspace" at bounding box center [447, 106] width 14 height 14
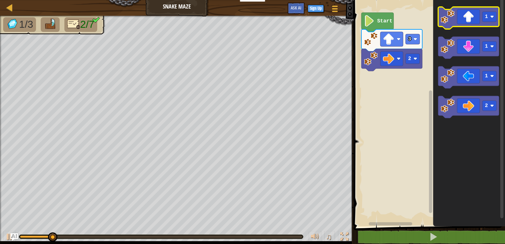
click at [456, 16] on icon "Blockly Workspace" at bounding box center [468, 18] width 61 height 22
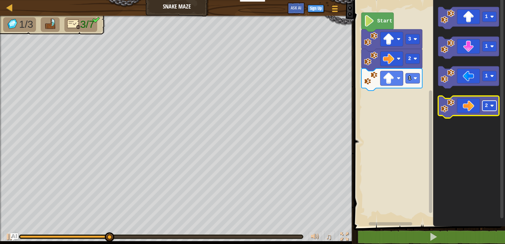
click at [493, 106] on image "Blockly Workspace" at bounding box center [492, 106] width 4 height 4
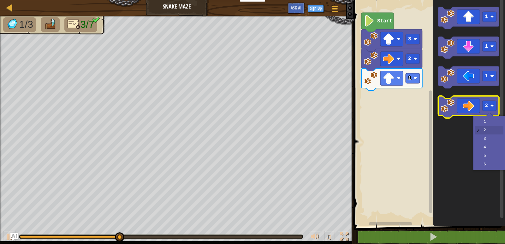
click at [455, 102] on icon "Blockly Workspace" at bounding box center [468, 107] width 61 height 22
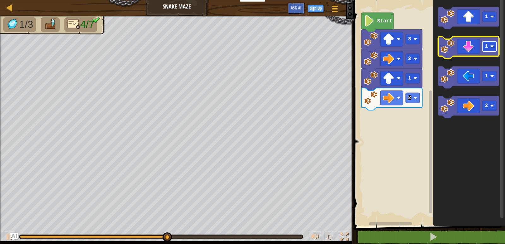
click at [488, 43] on rect "Blockly Workspace" at bounding box center [489, 46] width 14 height 10
click at [458, 53] on icon "Blockly Workspace" at bounding box center [468, 48] width 61 height 22
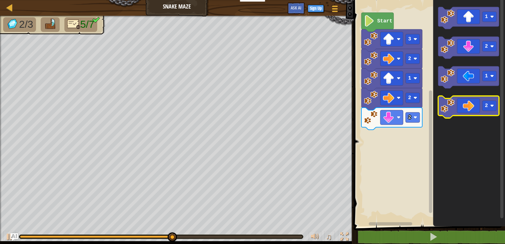
click at [455, 101] on icon "Blockly Workspace" at bounding box center [468, 107] width 61 height 22
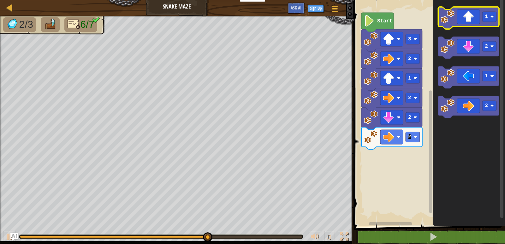
click at [489, 23] on icon "Blockly Workspace" at bounding box center [468, 18] width 61 height 22
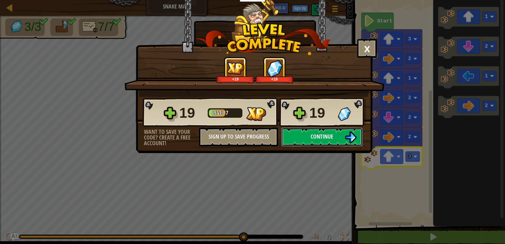
click at [333, 141] on button "Continue" at bounding box center [321, 136] width 81 height 19
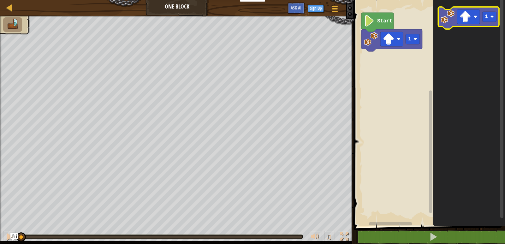
click at [449, 18] on image "Blockly Workspace" at bounding box center [447, 17] width 14 height 14
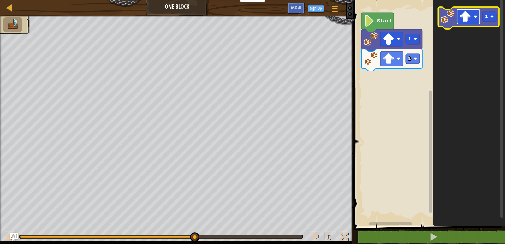
click at [462, 14] on image "Blockly Workspace" at bounding box center [464, 16] width 11 height 11
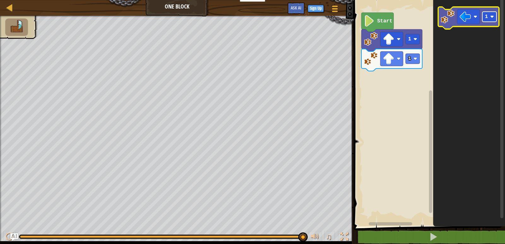
click at [490, 15] on rect "Blockly Workspace" at bounding box center [489, 17] width 14 height 10
click at [448, 17] on image "Blockly Workspace" at bounding box center [447, 17] width 14 height 14
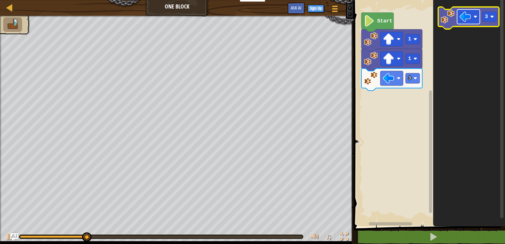
click at [475, 20] on rect "Blockly Workspace" at bounding box center [468, 16] width 23 height 15
click at [493, 15] on image "Blockly Workspace" at bounding box center [492, 17] width 4 height 4
click at [448, 20] on image "Blockly Workspace" at bounding box center [447, 17] width 14 height 14
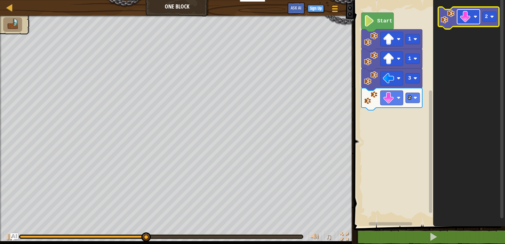
click at [478, 16] on rect "Blockly Workspace" at bounding box center [468, 16] width 23 height 15
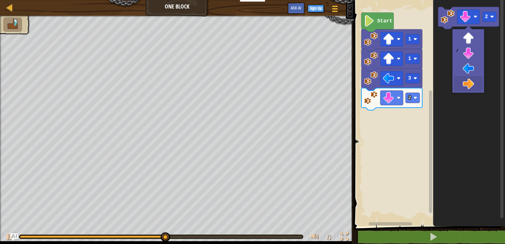
drag, startPoint x: 467, startPoint y: 81, endPoint x: 469, endPoint y: 67, distance: 13.7
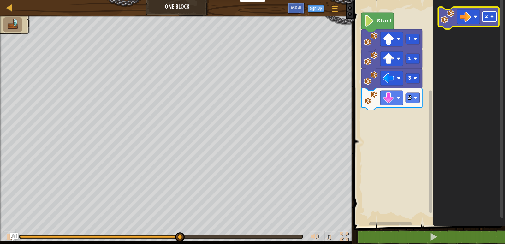
click at [492, 15] on rect "Blockly Workspace" at bounding box center [489, 17] width 14 height 10
click at [450, 17] on image "Blockly Workspace" at bounding box center [447, 17] width 14 height 14
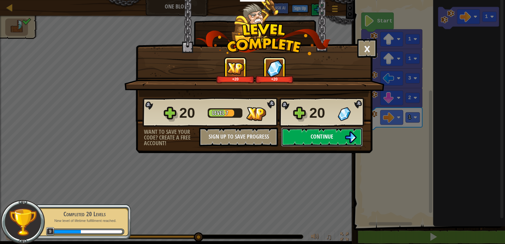
click at [321, 139] on span "Continue" at bounding box center [321, 136] width 23 height 8
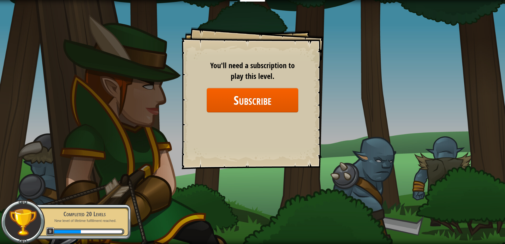
click at [148, 121] on div "Goals Start Level Error loading from server. Try refreshing the page. You'll ne…" at bounding box center [252, 122] width 505 height 244
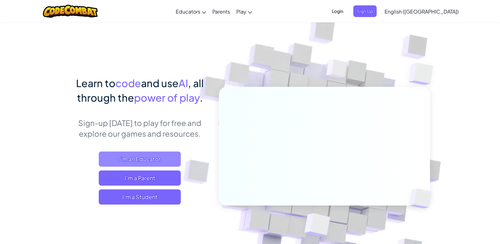
click at [144, 156] on span "I'm an Educator" at bounding box center [140, 158] width 82 height 15
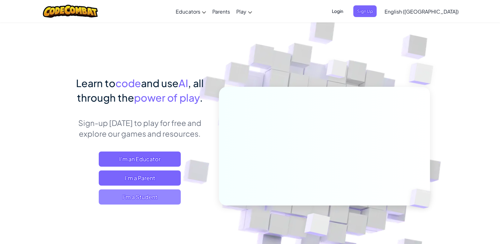
click at [149, 197] on span "I'm a Student" at bounding box center [140, 196] width 82 height 15
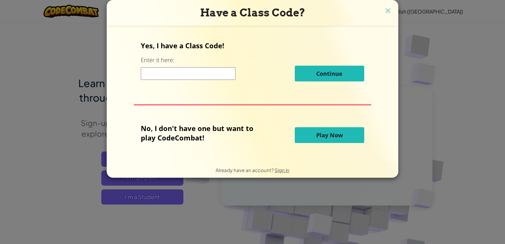
click at [328, 137] on span "Play Now" at bounding box center [329, 135] width 26 height 8
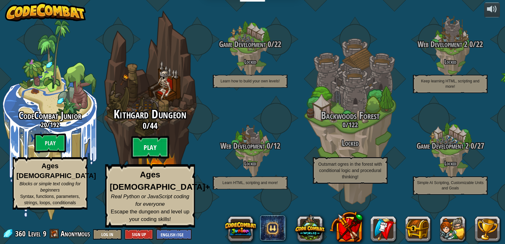
click at [149, 155] on btn "Play" at bounding box center [150, 147] width 38 height 23
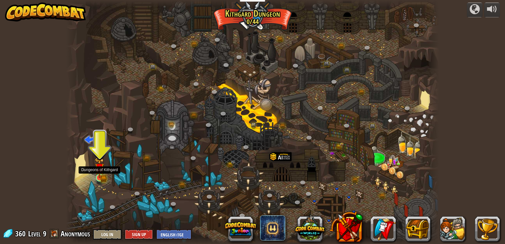
click at [103, 175] on img at bounding box center [99, 167] width 9 height 21
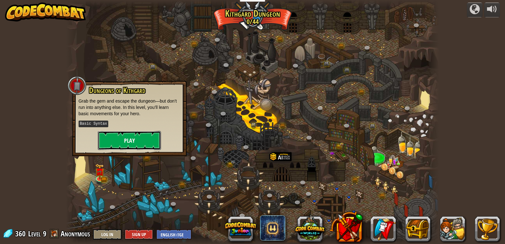
click at [114, 142] on button "Play" at bounding box center [129, 140] width 63 height 19
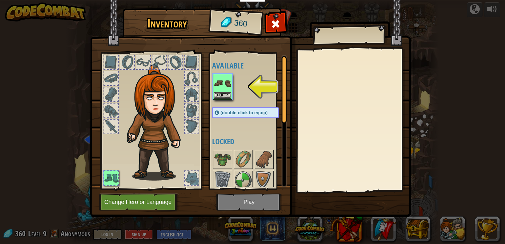
click at [222, 91] on img at bounding box center [223, 83] width 18 height 18
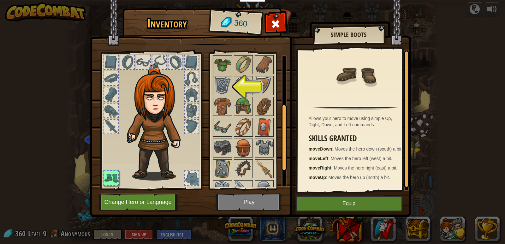
scroll to position [63, 0]
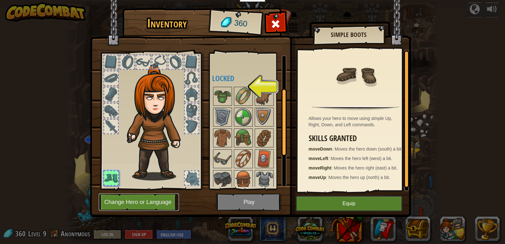
click at [148, 202] on button "Change Hero or Language" at bounding box center [139, 201] width 80 height 17
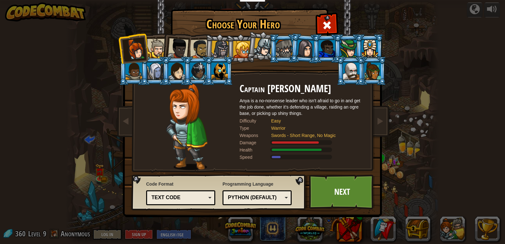
click at [238, 47] on div at bounding box center [241, 49] width 17 height 17
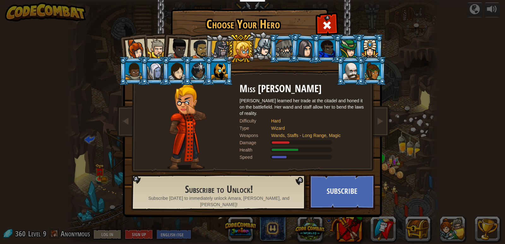
click at [226, 48] on div at bounding box center [220, 50] width 18 height 18
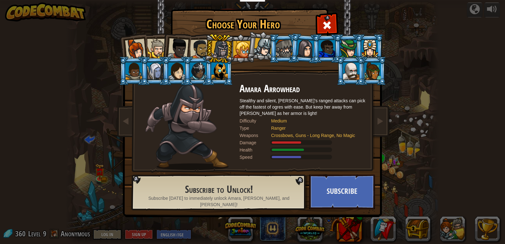
click at [193, 44] on div at bounding box center [200, 49] width 20 height 20
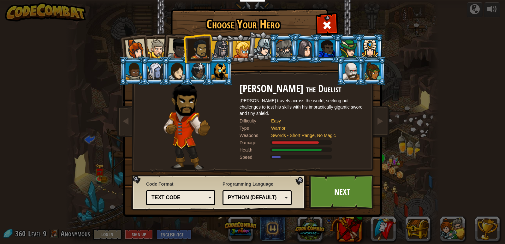
click at [173, 44] on div at bounding box center [177, 48] width 21 height 21
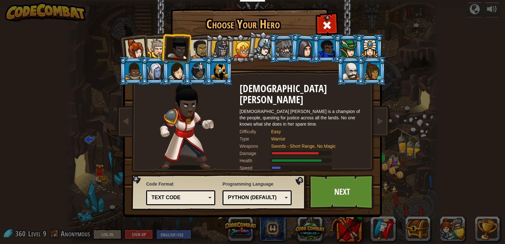
click at [150, 44] on div at bounding box center [156, 48] width 19 height 19
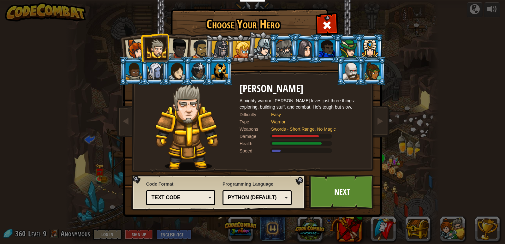
click at [126, 41] on div at bounding box center [135, 49] width 21 height 21
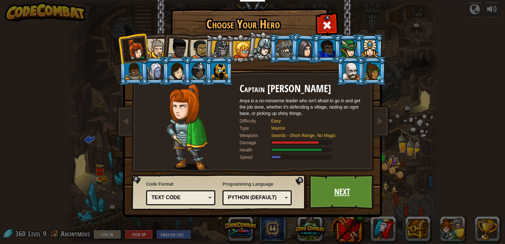
click at [330, 201] on link "Next" at bounding box center [342, 191] width 66 height 35
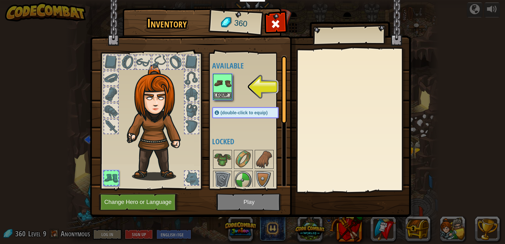
click at [226, 87] on img at bounding box center [223, 83] width 18 height 18
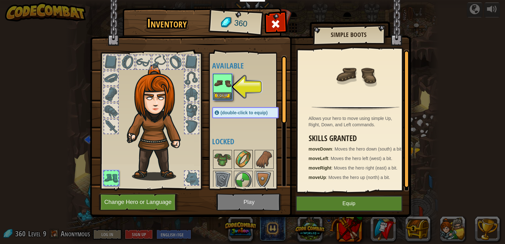
click at [248, 161] on img at bounding box center [243, 159] width 18 height 18
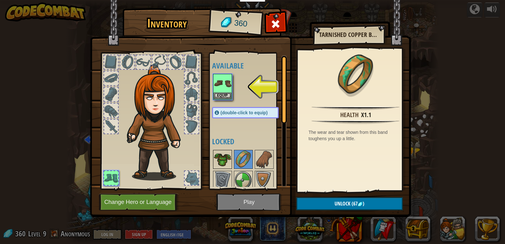
click at [220, 154] on img at bounding box center [223, 159] width 18 height 18
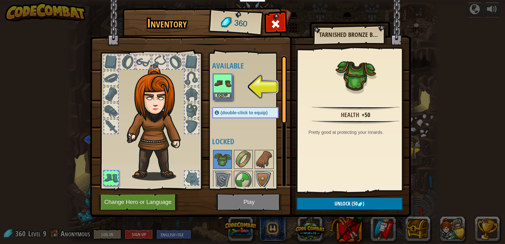
click at [241, 114] on span "(double-click to equip)" at bounding box center [243, 112] width 47 height 5
click at [244, 202] on img at bounding box center [250, 102] width 321 height 229
click at [249, 199] on img at bounding box center [250, 102] width 321 height 229
click at [221, 89] on img at bounding box center [223, 83] width 18 height 18
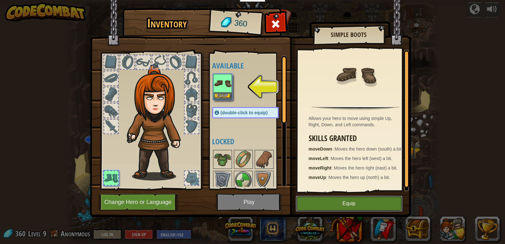
click at [353, 205] on button "Equip" at bounding box center [349, 204] width 107 height 16
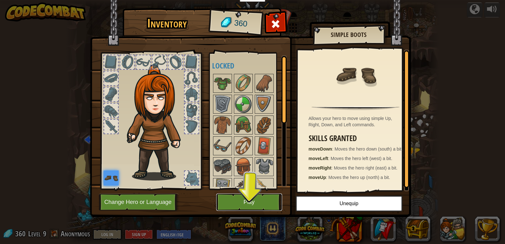
click at [250, 204] on button "Play" at bounding box center [249, 201] width 66 height 17
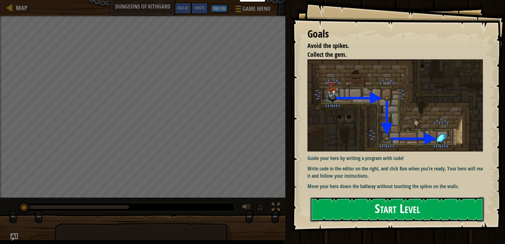
click at [404, 212] on button "Start Level" at bounding box center [397, 209] width 174 height 25
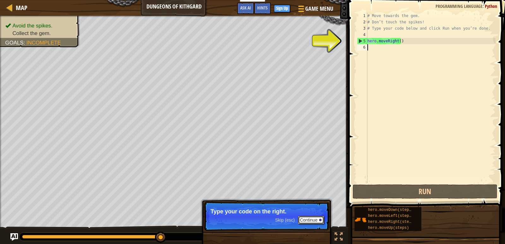
click at [321, 220] on div at bounding box center [320, 220] width 3 height 3
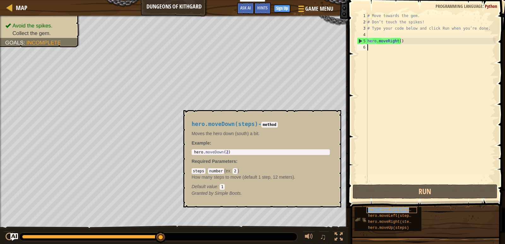
click at [389, 209] on span "hero.moveDown(steps)" at bounding box center [390, 210] width 45 height 4
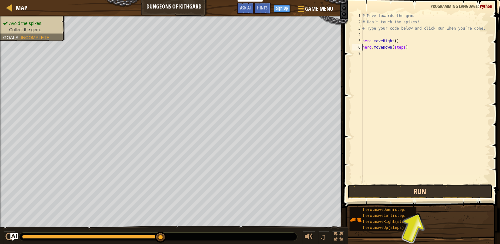
click at [425, 187] on button "Run" at bounding box center [420, 191] width 145 height 15
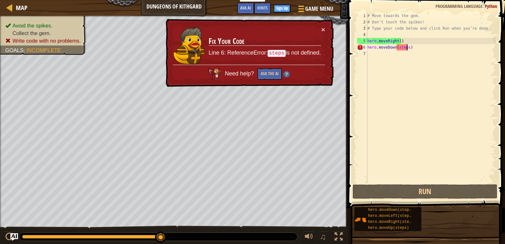
click at [407, 48] on div "# Move towards the gem. # Don’t touch the spikes! # Type your code below and cl…" at bounding box center [430, 104] width 129 height 183
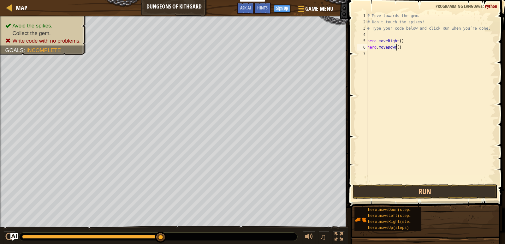
type textarea "hero.moveDown(1)"
click at [430, 195] on button "Run" at bounding box center [424, 191] width 145 height 15
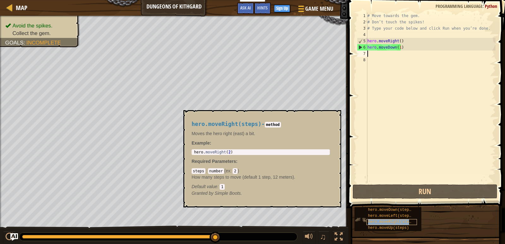
click at [387, 221] on span "hero.moveRight(steps)" at bounding box center [392, 222] width 48 height 4
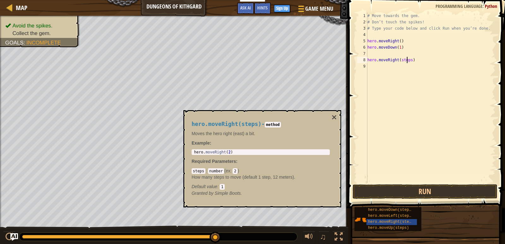
click at [408, 60] on div "# Move towards the gem. # Don’t touch the spikes! # Type your code below and cl…" at bounding box center [430, 104] width 129 height 183
click at [408, 61] on div "# Move towards the gem. # Don’t touch the spikes! # Type your code below and cl…" at bounding box center [430, 104] width 129 height 183
click at [409, 62] on div "# Move towards the gem. # Don’t touch the spikes! # Type your code below and cl…" at bounding box center [430, 104] width 129 height 183
type textarea "hero.moveRight(1)"
click at [402, 187] on button "Run" at bounding box center [424, 191] width 145 height 15
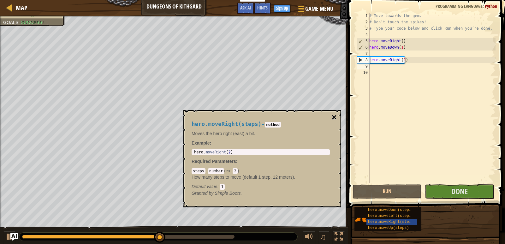
click at [334, 117] on button "×" at bounding box center [334, 117] width 5 height 9
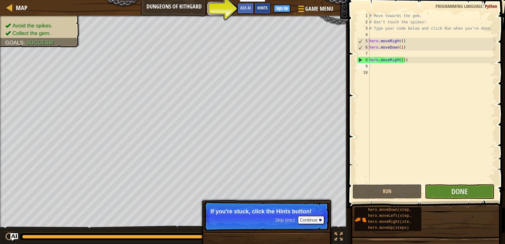
click at [268, 4] on div "Hints" at bounding box center [262, 9] width 17 height 12
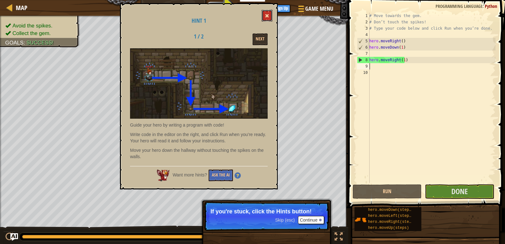
click at [265, 18] on button at bounding box center [266, 16] width 11 height 12
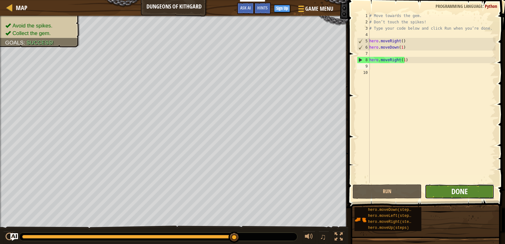
click at [465, 192] on span "Done" at bounding box center [459, 191] width 16 height 10
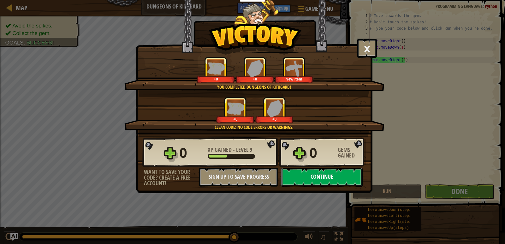
click at [331, 177] on button "Continue" at bounding box center [321, 176] width 81 height 19
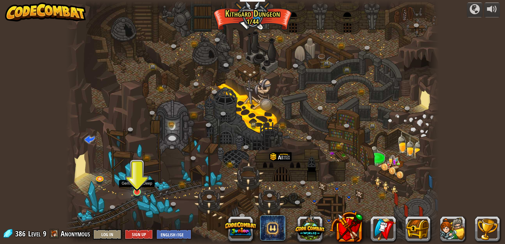
click at [139, 190] on img at bounding box center [136, 182] width 9 height 22
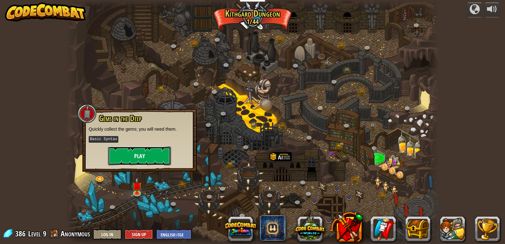
click at [132, 159] on button "Play" at bounding box center [139, 155] width 63 height 19
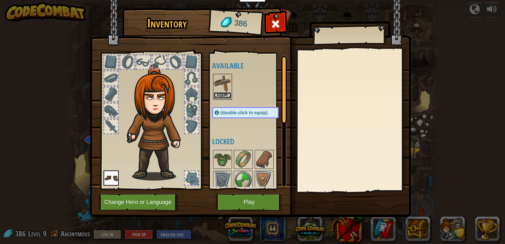
click at [228, 93] on button "Equip" at bounding box center [223, 95] width 18 height 7
click at [228, 149] on div at bounding box center [251, 232] width 79 height 167
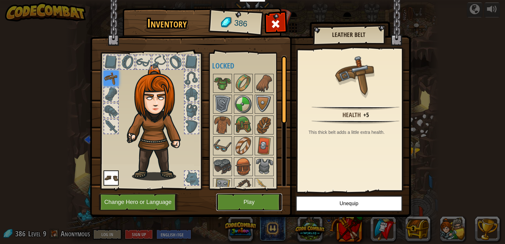
click at [270, 202] on button "Play" at bounding box center [249, 201] width 66 height 17
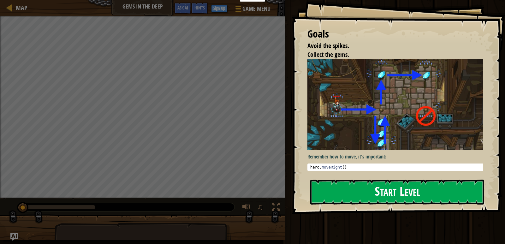
click at [394, 194] on button "Start Level" at bounding box center [397, 191] width 174 height 25
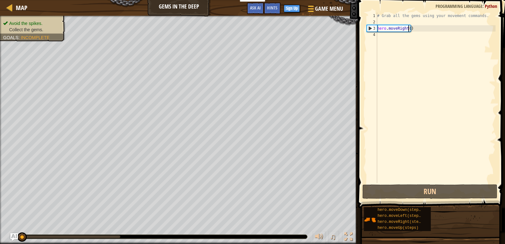
click at [408, 29] on div "# Grab all the gems using your movement commands. hero . moveRight ( )" at bounding box center [436, 104] width 120 height 183
type textarea "hero.moveRight(1)"
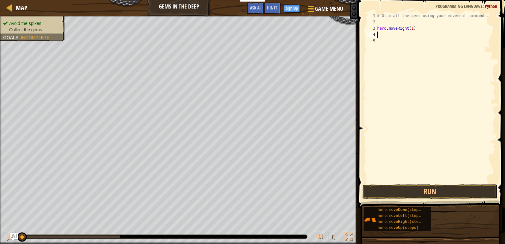
scroll to position [3, 0]
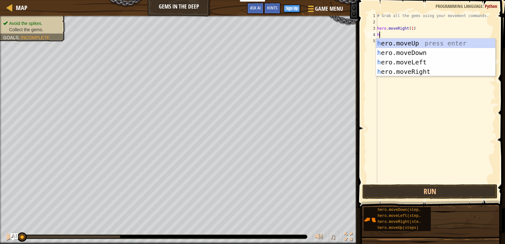
type textarea "he"
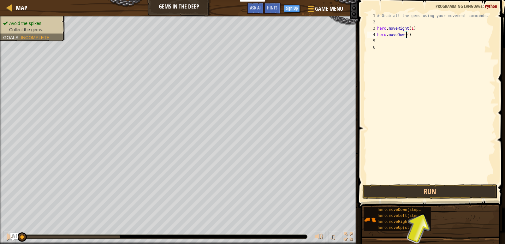
type textarea "hero.moveDown(1)"
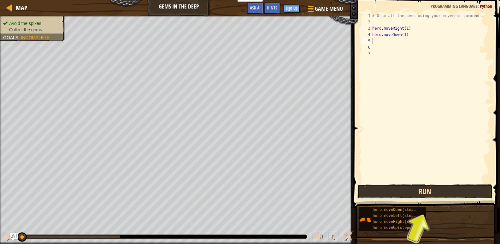
click at [410, 189] on button "Run" at bounding box center [424, 191] width 135 height 15
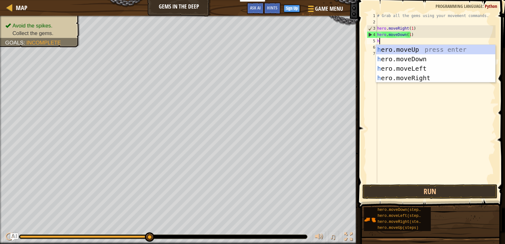
type textarea "he"
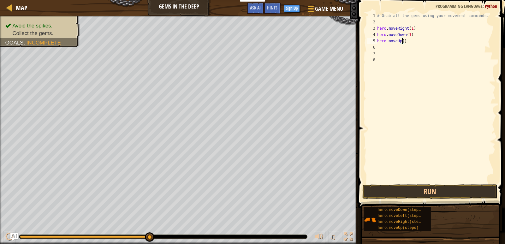
type textarea "hero.moveUp(1)"
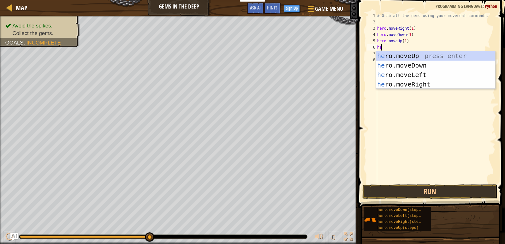
type textarea "h"
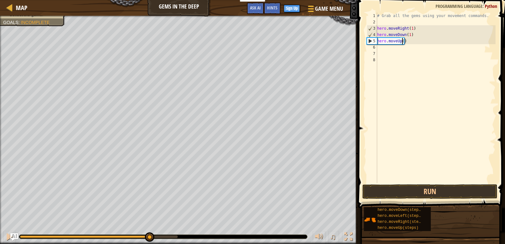
type textarea "hero.moveUp(2)"
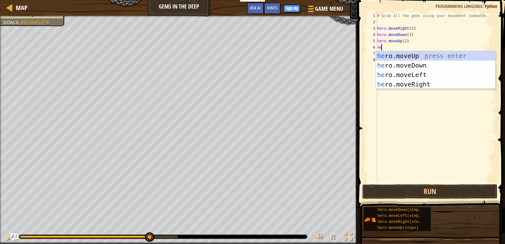
type textarea "her"
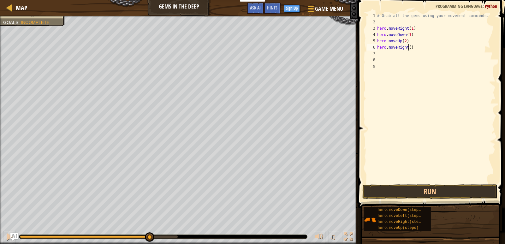
type textarea "hero.moveRight(1)"
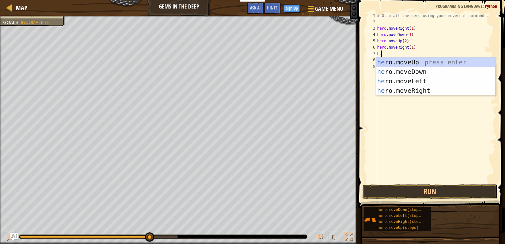
type textarea "her"
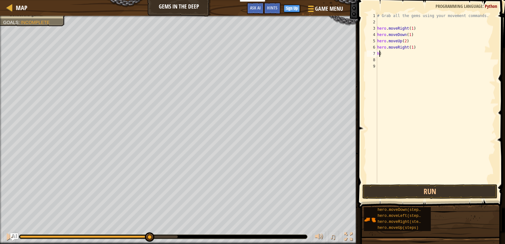
type textarea ")"
click at [421, 186] on button "Run" at bounding box center [429, 191] width 135 height 15
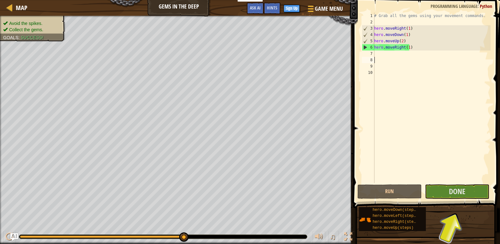
click at [407, 46] on div "# Grab all the gems using your movement commands. hero . moveRight ( 1 ) hero .…" at bounding box center [432, 104] width 118 height 183
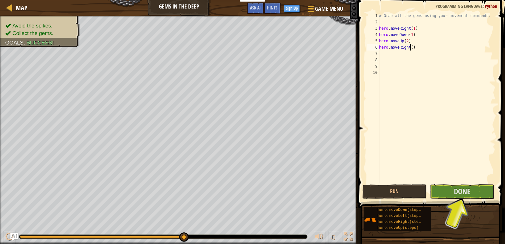
type textarea "hero.moveRight(2)"
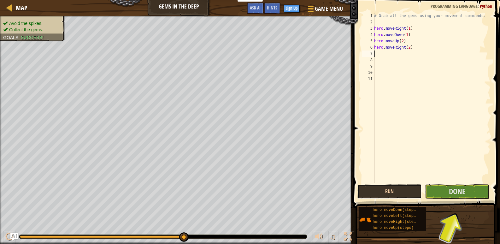
click at [402, 189] on button "Run" at bounding box center [389, 191] width 64 height 15
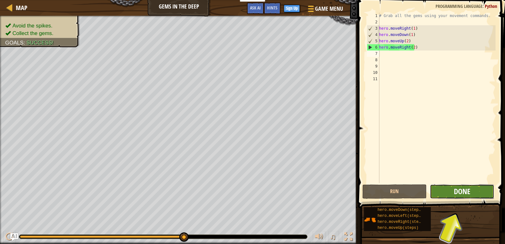
click at [460, 189] on span "Done" at bounding box center [462, 191] width 16 height 10
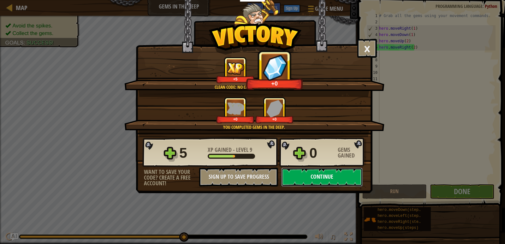
click at [321, 174] on button "Continue" at bounding box center [321, 176] width 81 height 19
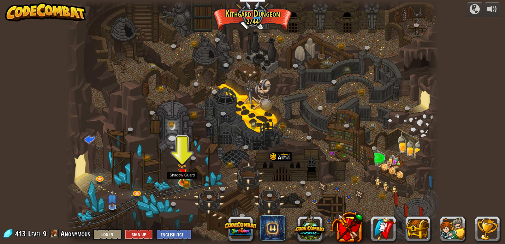
click at [185, 176] on img at bounding box center [181, 173] width 9 height 21
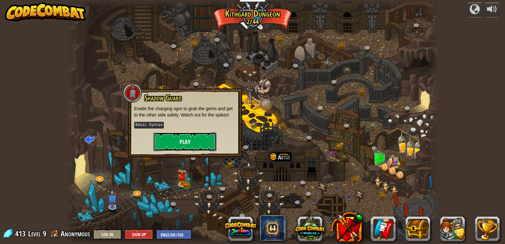
click at [183, 145] on button "Play" at bounding box center [184, 141] width 63 height 19
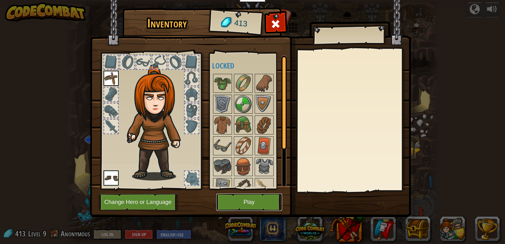
click at [237, 201] on button "Play" at bounding box center [249, 201] width 66 height 17
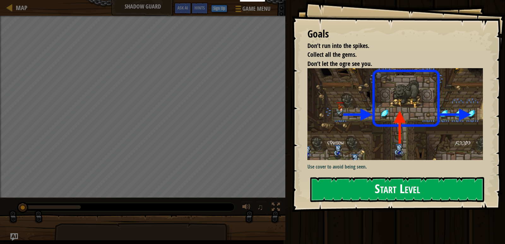
click at [364, 180] on button "Start Level" at bounding box center [397, 189] width 174 height 25
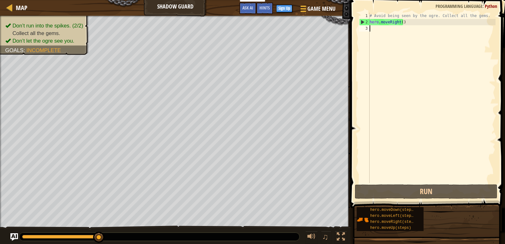
scroll to position [3, 0]
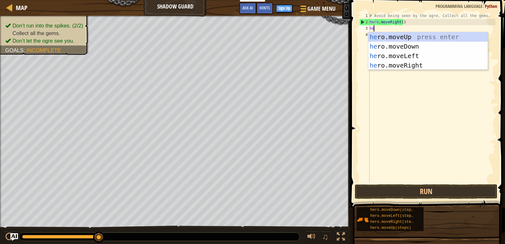
type textarea "her"
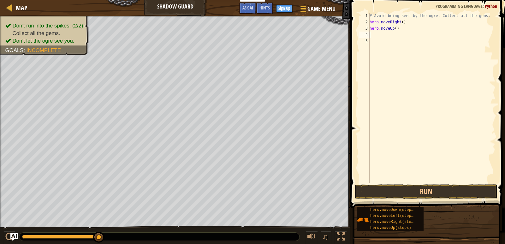
type textarea "hero.moveUp()"
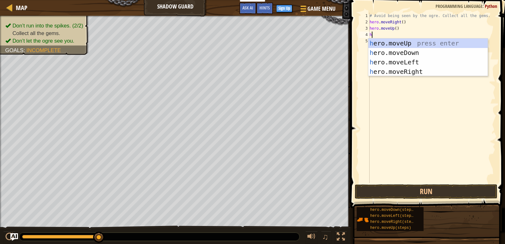
type textarea "her"
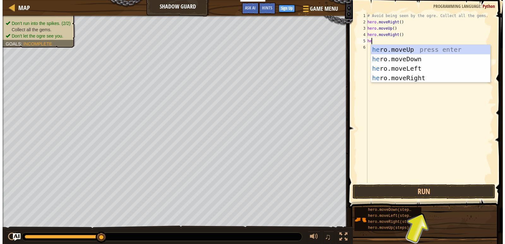
scroll to position [3, 0]
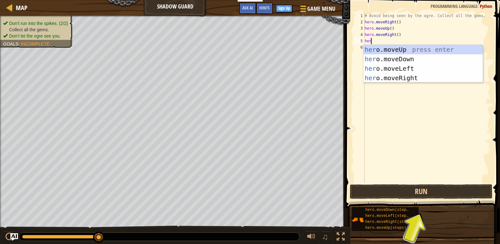
type textarea "hero"
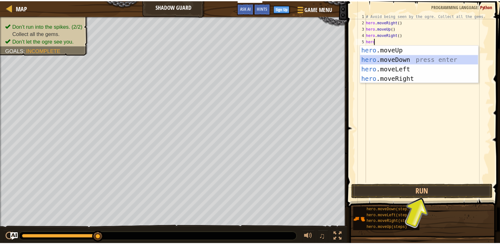
scroll to position [3, 0]
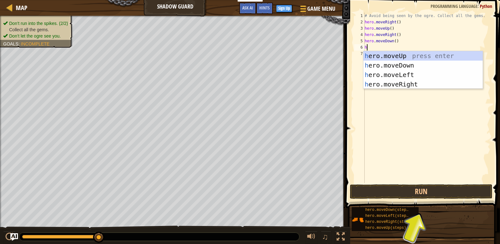
type textarea "her"
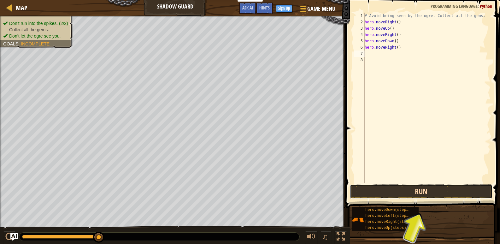
click at [417, 191] on button "Run" at bounding box center [421, 191] width 143 height 15
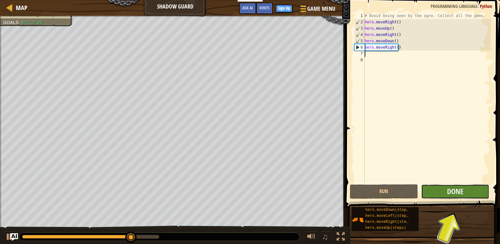
click at [437, 186] on button "Done" at bounding box center [455, 191] width 68 height 15
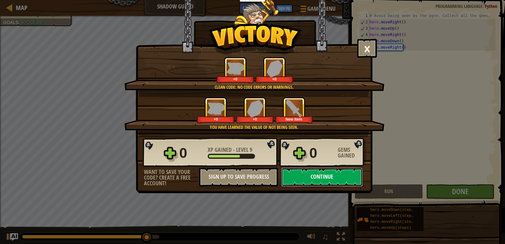
click at [326, 176] on button "Continue" at bounding box center [321, 176] width 81 height 19
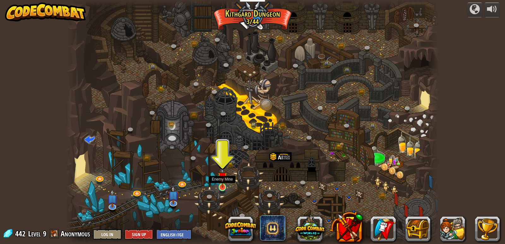
click at [222, 185] on img at bounding box center [222, 177] width 9 height 22
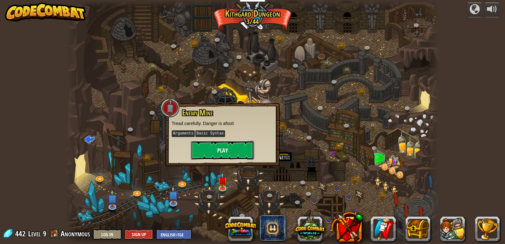
click at [223, 141] on button "Play" at bounding box center [222, 150] width 63 height 19
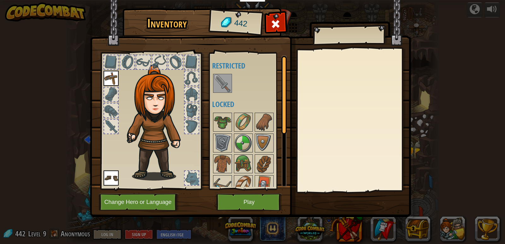
click at [223, 83] on img at bounding box center [223, 83] width 18 height 18
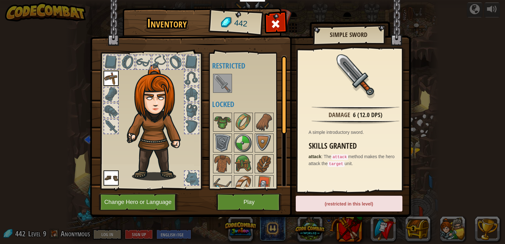
click at [344, 205] on div "(restricted in this level)" at bounding box center [349, 204] width 107 height 16
click at [270, 199] on button "Play" at bounding box center [249, 201] width 66 height 17
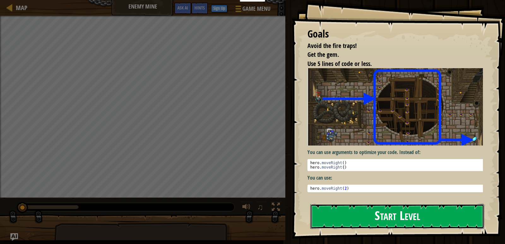
click at [374, 219] on button "Start Level" at bounding box center [397, 216] width 174 height 25
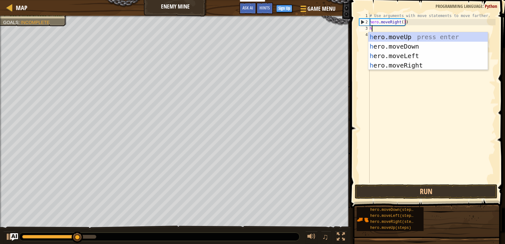
scroll to position [3, 0]
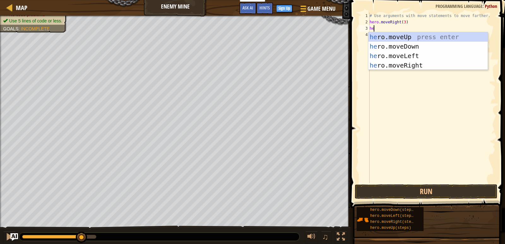
type textarea "her"
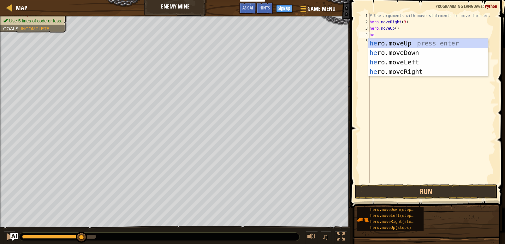
type textarea "her"
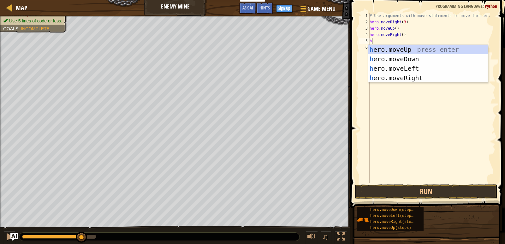
type textarea "her"
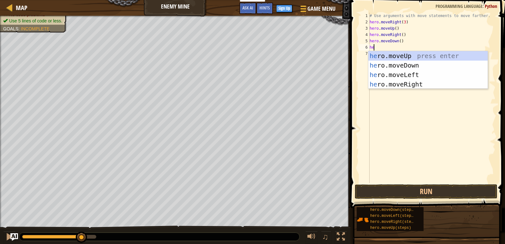
type textarea "her"
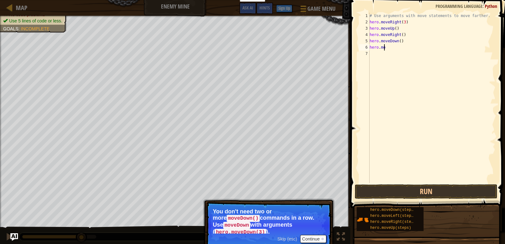
type textarea "h"
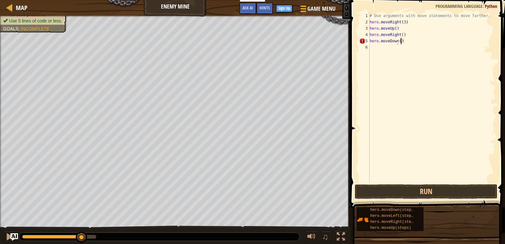
scroll to position [3, 2]
type textarea "hero.moveDown(3)"
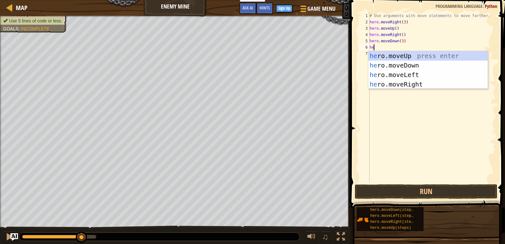
type textarea "her"
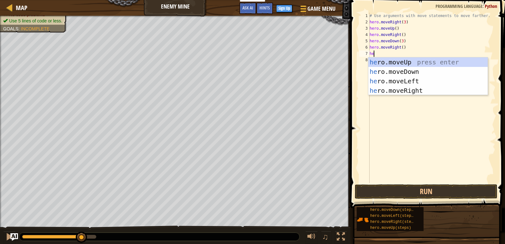
type textarea "her"
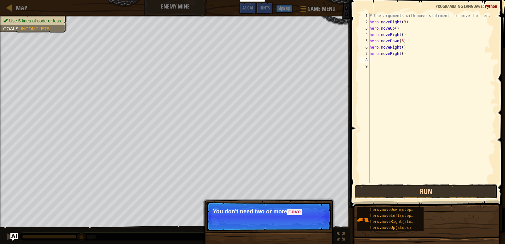
click at [428, 192] on button "Run" at bounding box center [426, 191] width 143 height 15
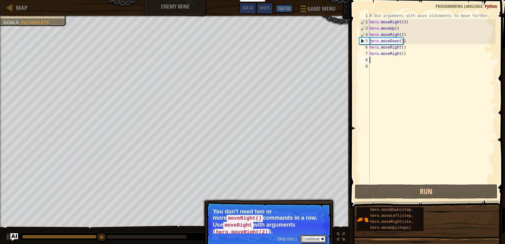
click at [321, 235] on button "Continue" at bounding box center [313, 239] width 26 height 8
